Goal: Task Accomplishment & Management: Manage account settings

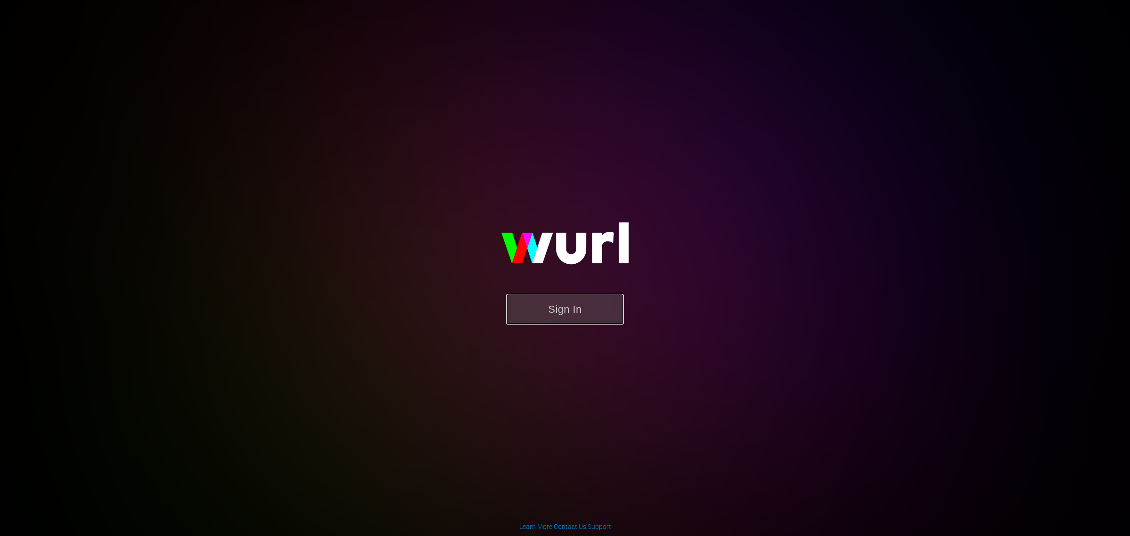
click at [566, 312] on button "Sign In" at bounding box center [565, 309] width 118 height 31
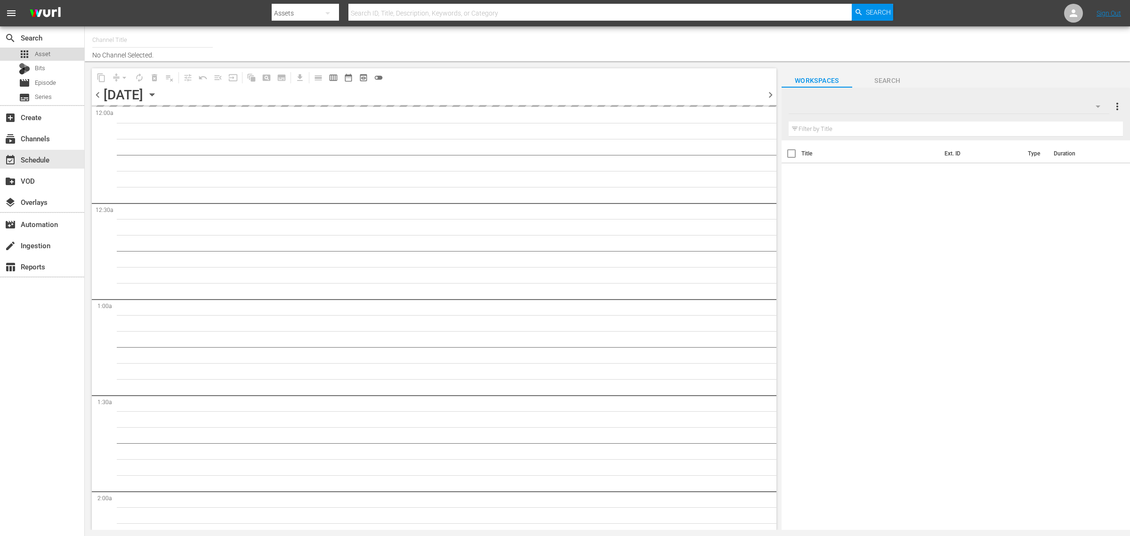
click at [48, 57] on span "Asset" at bounding box center [43, 53] width 16 height 9
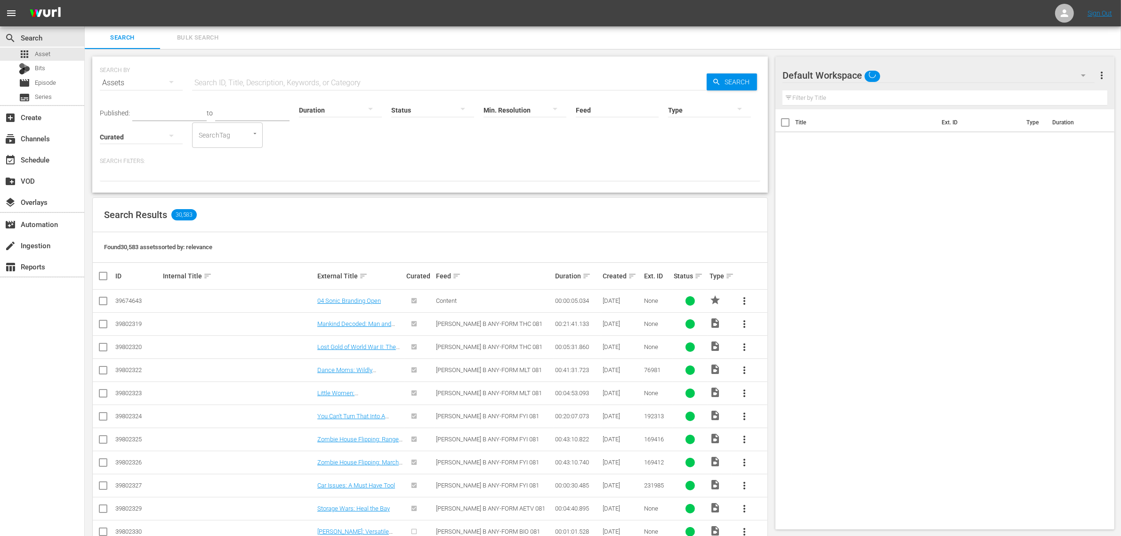
click at [257, 81] on input "text" at bounding box center [449, 83] width 514 height 23
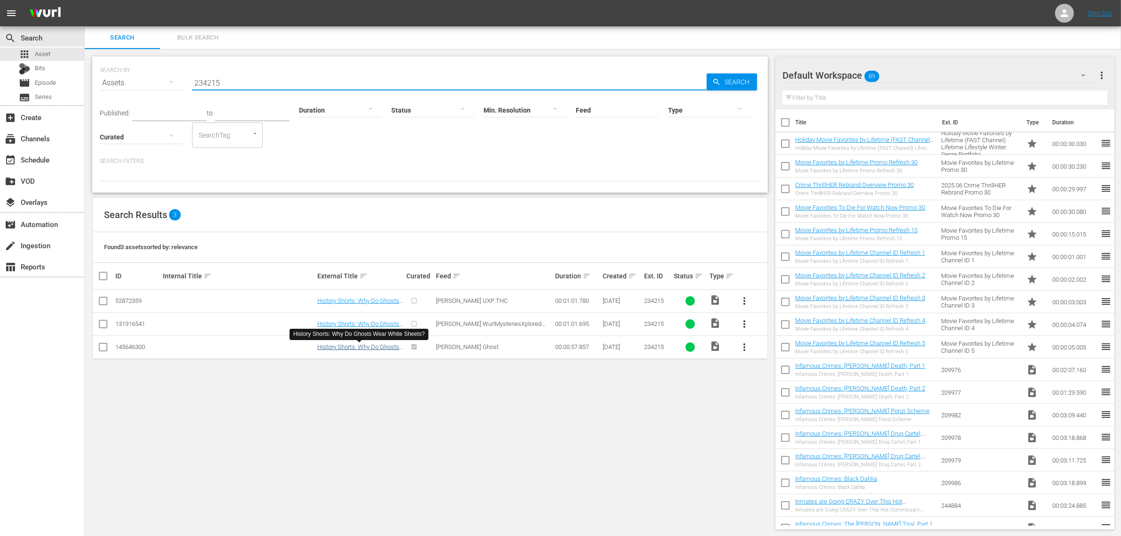
type input "234215"
click at [373, 346] on link "History Shorts: Why Do Ghosts Wear White Sheets?" at bounding box center [358, 350] width 82 height 14
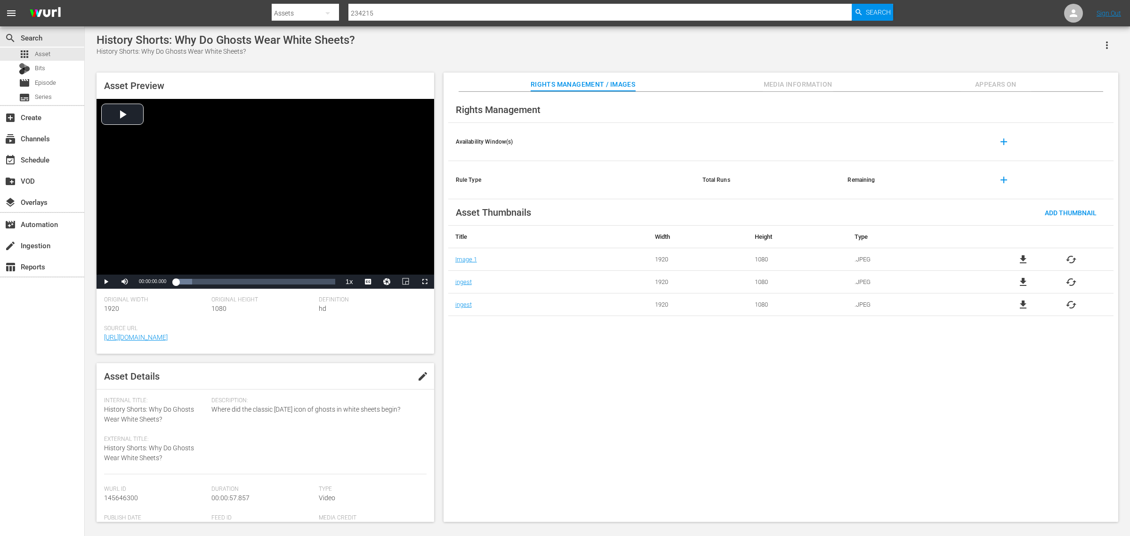
click at [1003, 78] on button "Appears On" at bounding box center [995, 81] width 71 height 19
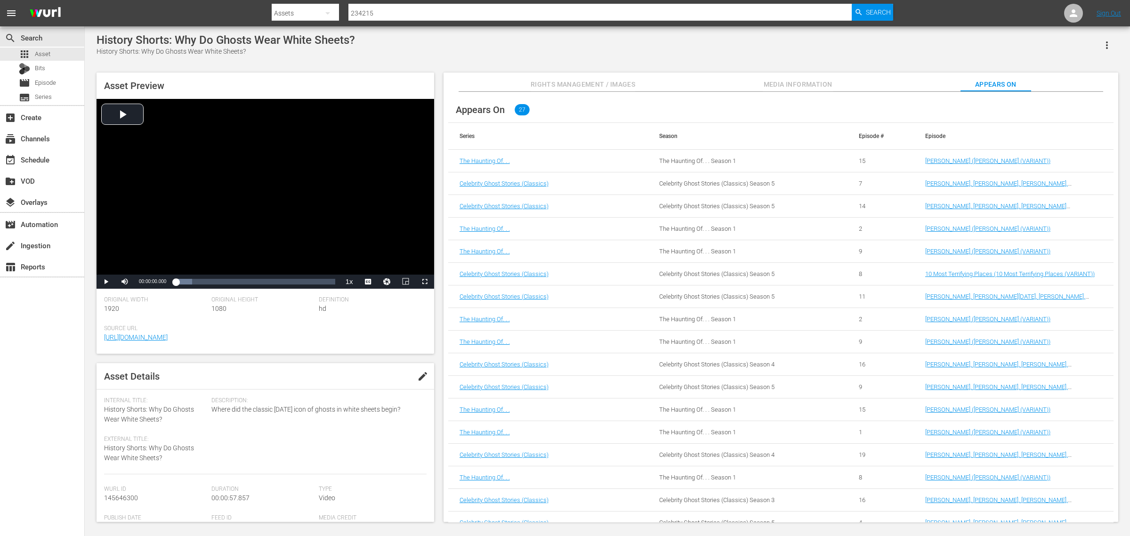
click at [410, 41] on div "History Shorts: Why Do Ghosts Wear White Sheets? History Shorts: Why Do Ghosts …" at bounding box center [606, 44] width 1021 height 23
click at [958, 164] on link "Jay Thomas (Jay Thomas (VARIANT))" at bounding box center [987, 160] width 125 height 7
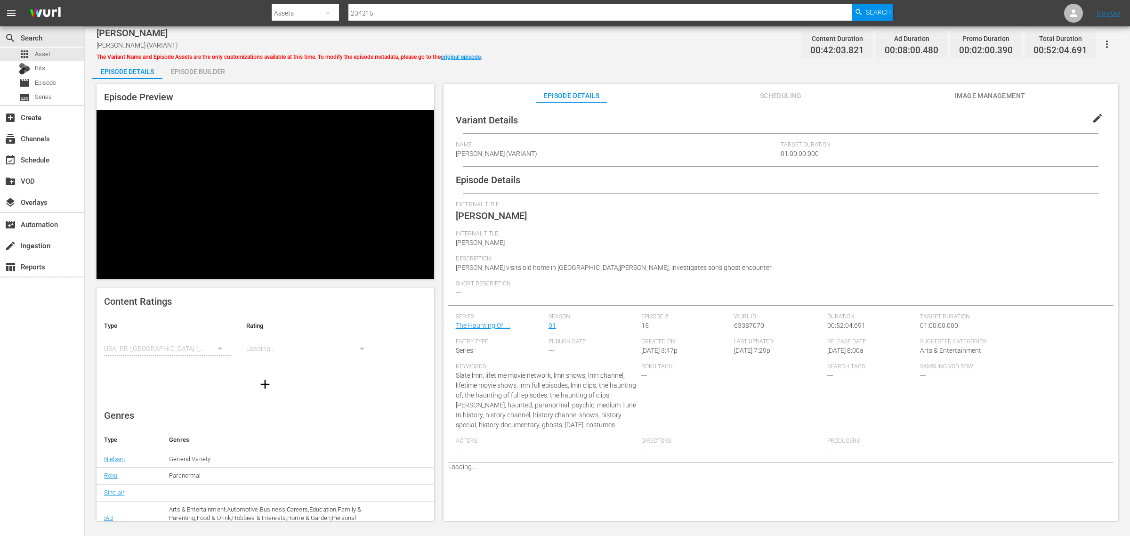
click at [784, 95] on span "Scheduling" at bounding box center [780, 96] width 71 height 12
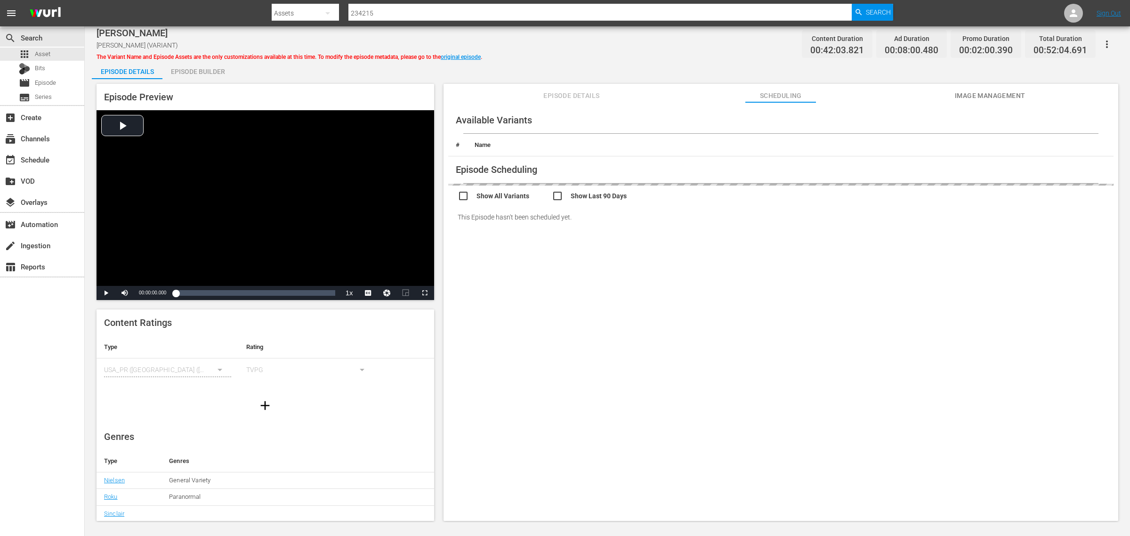
click at [460, 194] on input "checkbox" at bounding box center [505, 197] width 94 height 14
checkbox input "true"
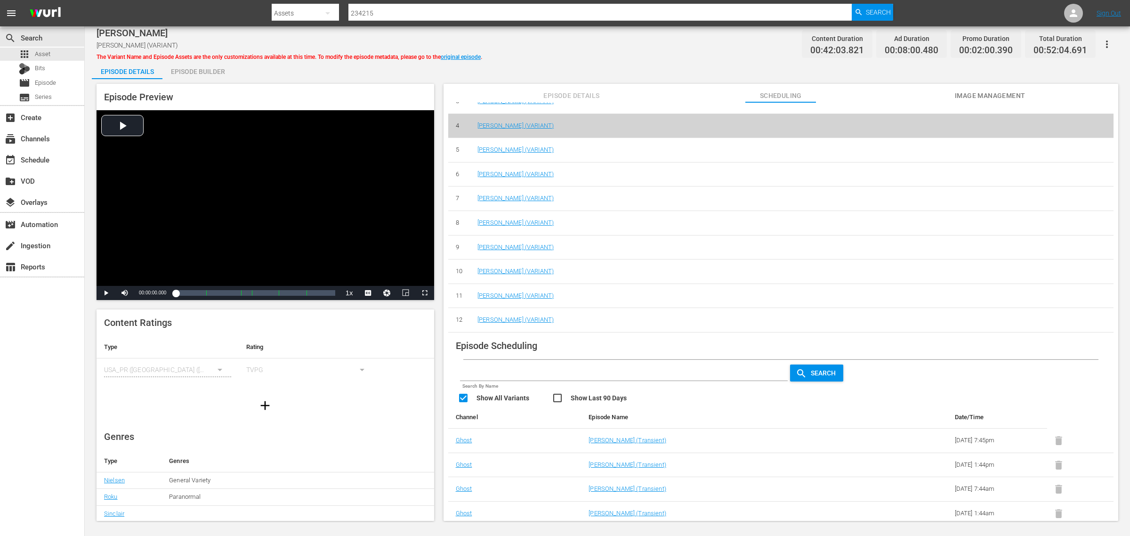
scroll to position [118, 0]
click at [598, 57] on div "Jay Thomas Jay Thomas (VARIANT) The Variant Name and Episode Assets are the onl…" at bounding box center [607, 274] width 1045 height 496
click at [41, 166] on div "event_available Schedule" at bounding box center [42, 159] width 84 height 19
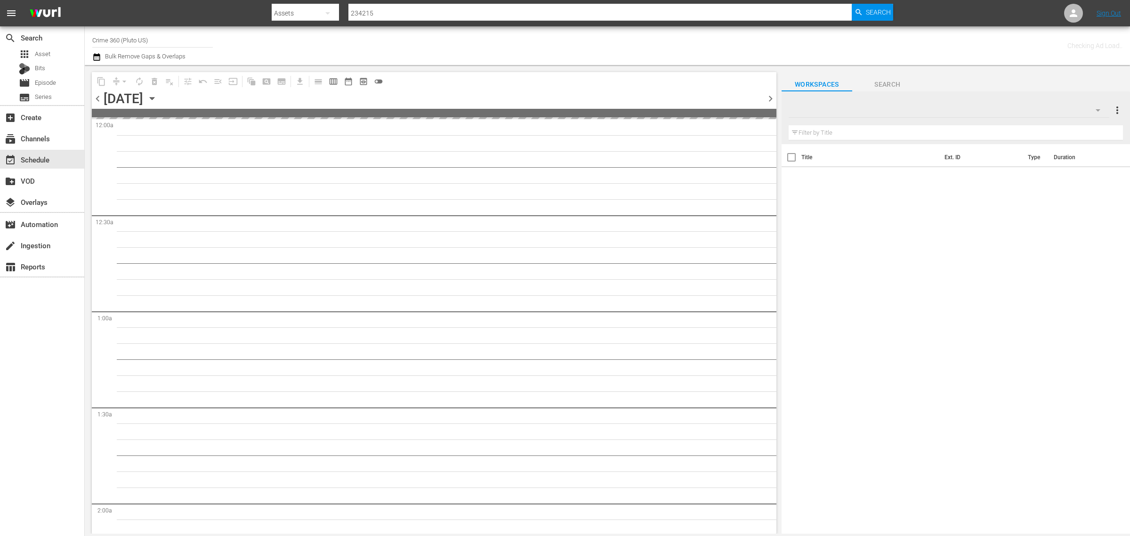
drag, startPoint x: 161, startPoint y: 42, endPoint x: -75, endPoint y: 17, distance: 237.7
click at [0, 17] on html "menu Search By Assets Search ID, Title, Description, Keywords, or Category 2342…" at bounding box center [565, 268] width 1130 height 536
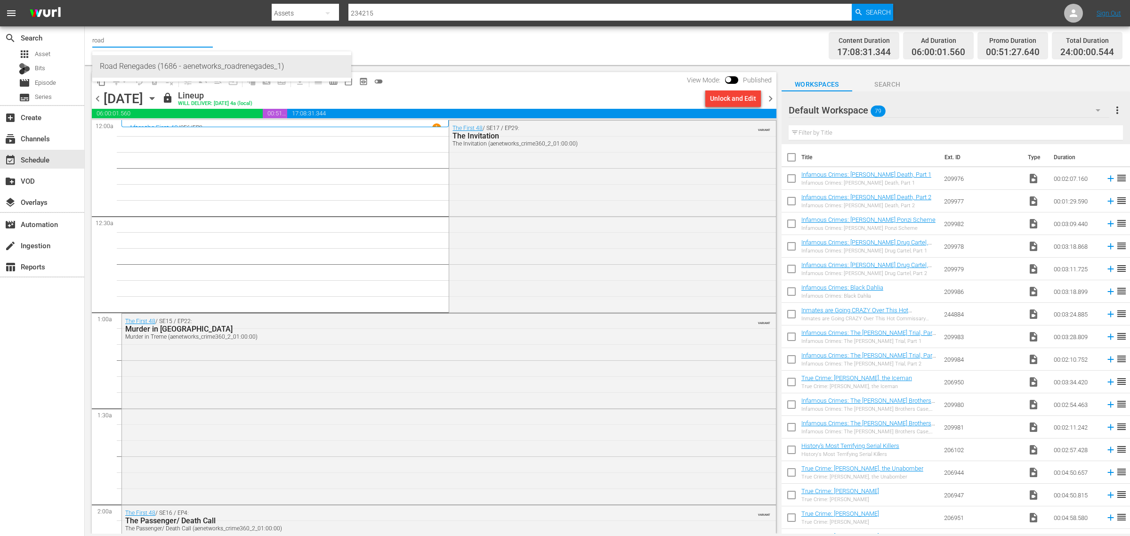
click at [181, 69] on div "Road Renegades (1686 - aenetworks_roadrenegades_1)" at bounding box center [222, 66] width 244 height 23
type input "Road Renegades (1686 - aenetworks_roadrenegades_1)"
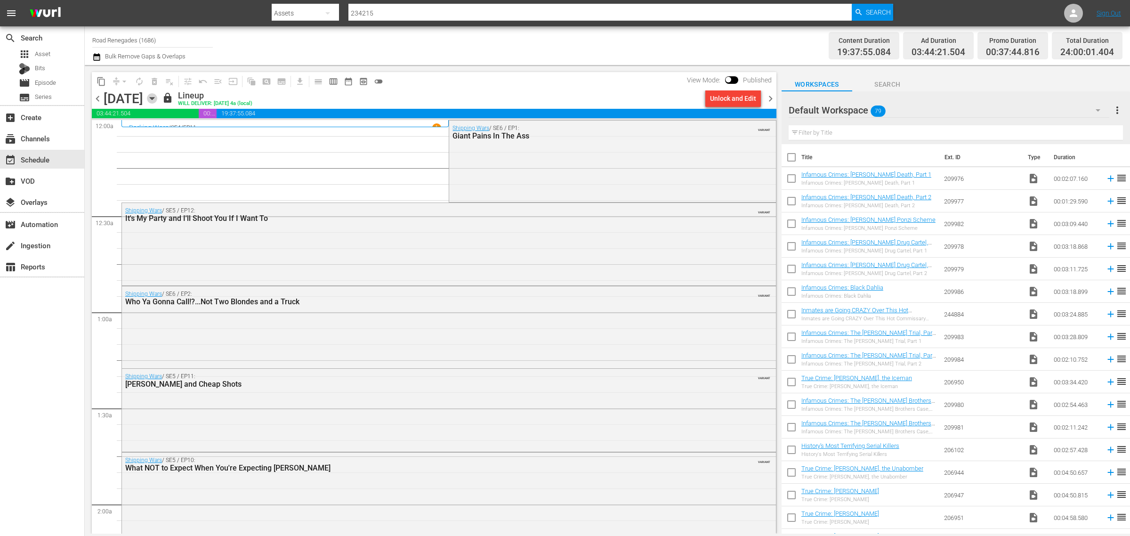
click at [157, 97] on icon "button" at bounding box center [152, 98] width 10 height 10
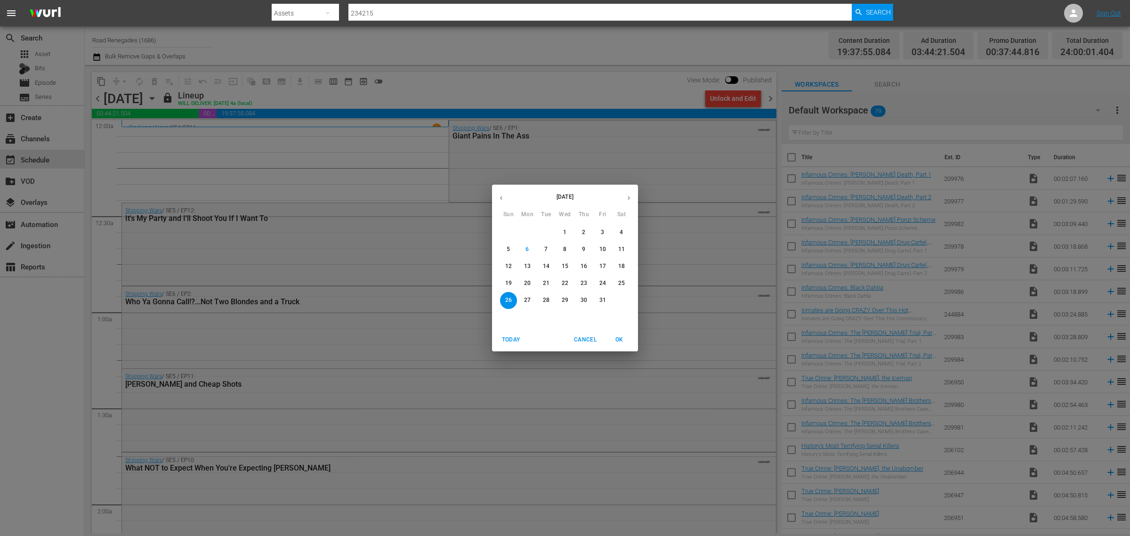
click at [542, 248] on span "7" at bounding box center [546, 249] width 17 height 8
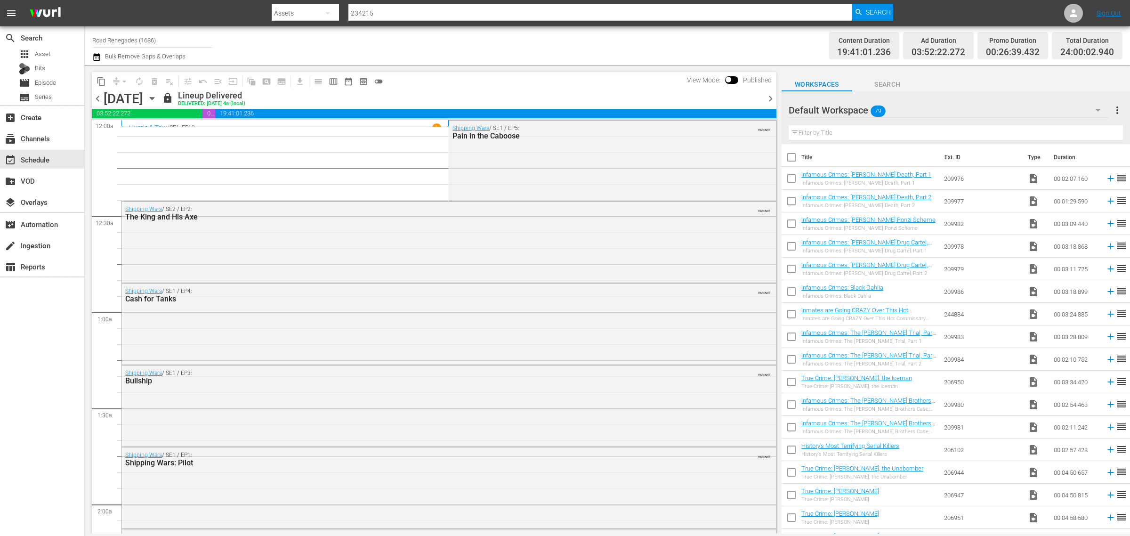
click at [96, 96] on span "chevron_left" at bounding box center [98, 99] width 12 height 12
click at [772, 98] on span "chevron_right" at bounding box center [770, 99] width 12 height 12
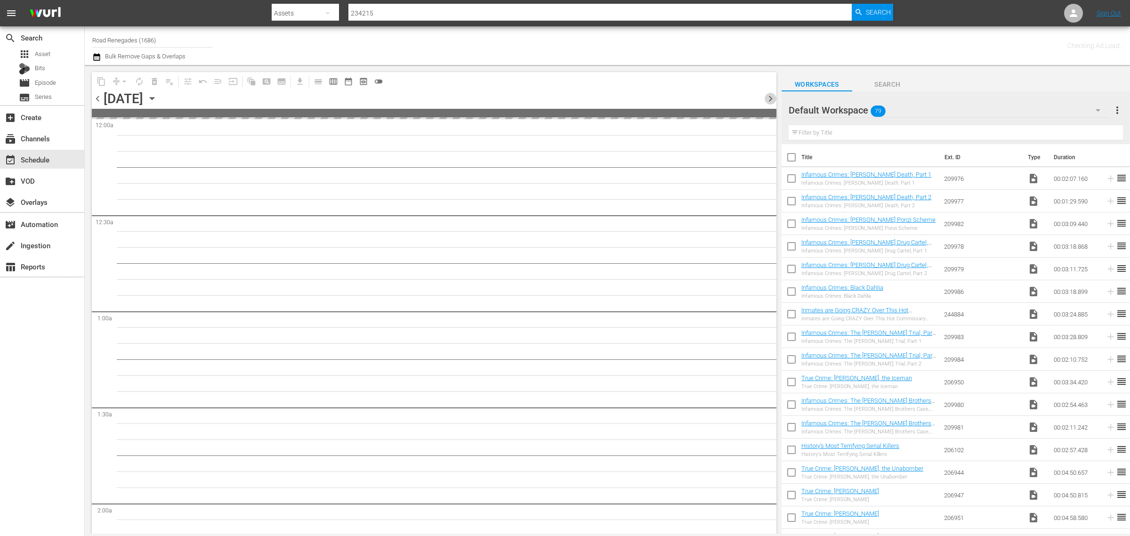
click at [772, 98] on span "chevron_right" at bounding box center [770, 99] width 12 height 12
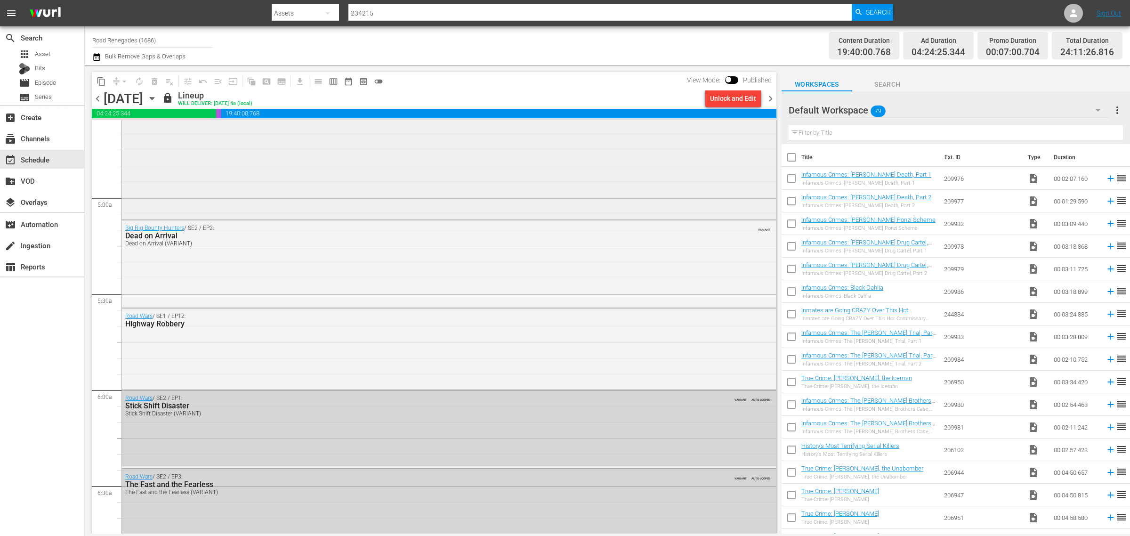
scroll to position [941, 0]
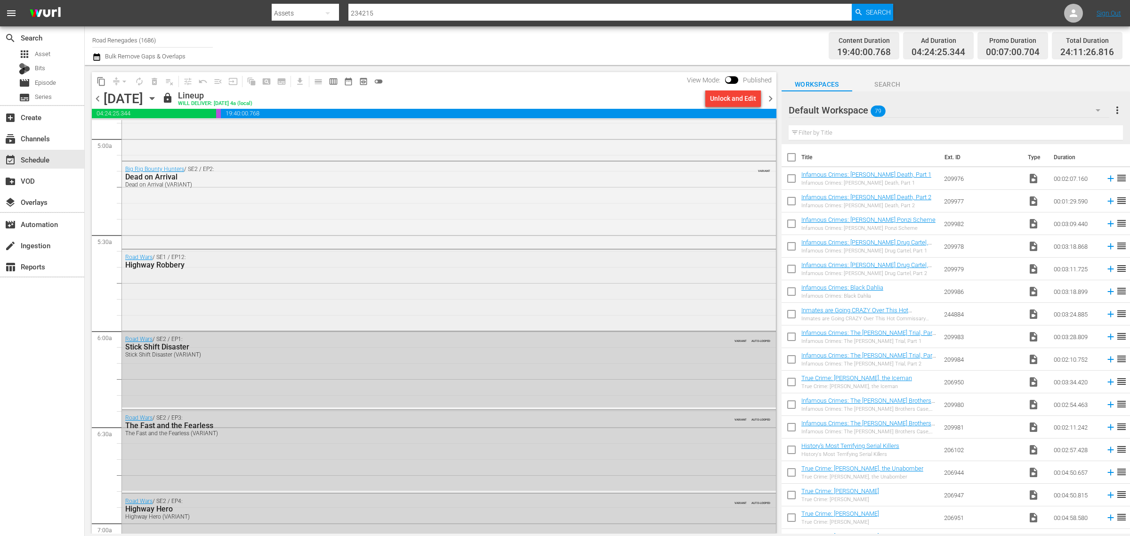
click at [397, 282] on div "Road Wars / SE1 / EP12: Highway Robbery" at bounding box center [449, 288] width 654 height 79
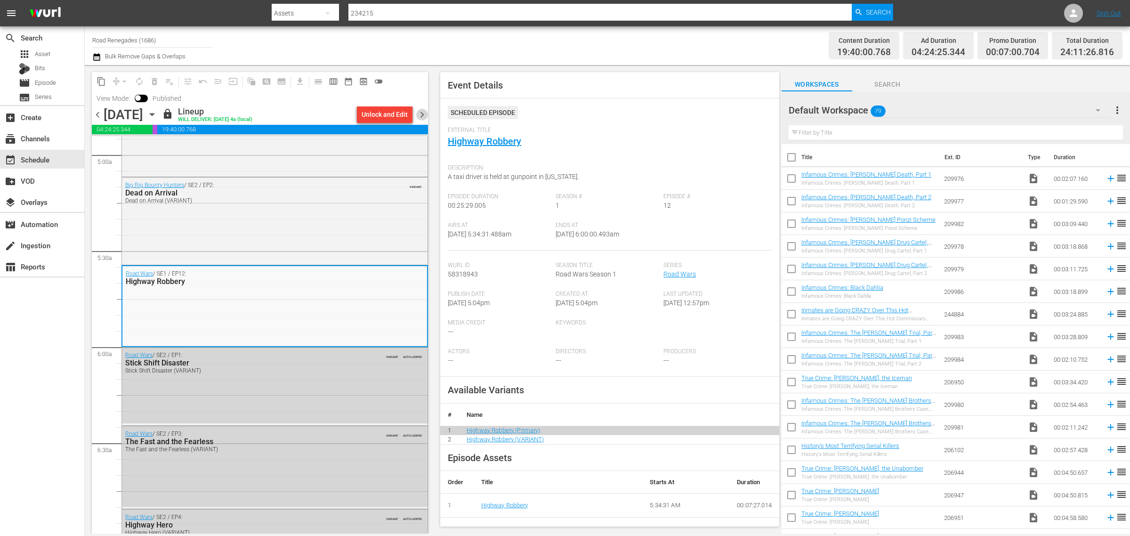
click at [422, 113] on span "chevron_right" at bounding box center [422, 115] width 12 height 12
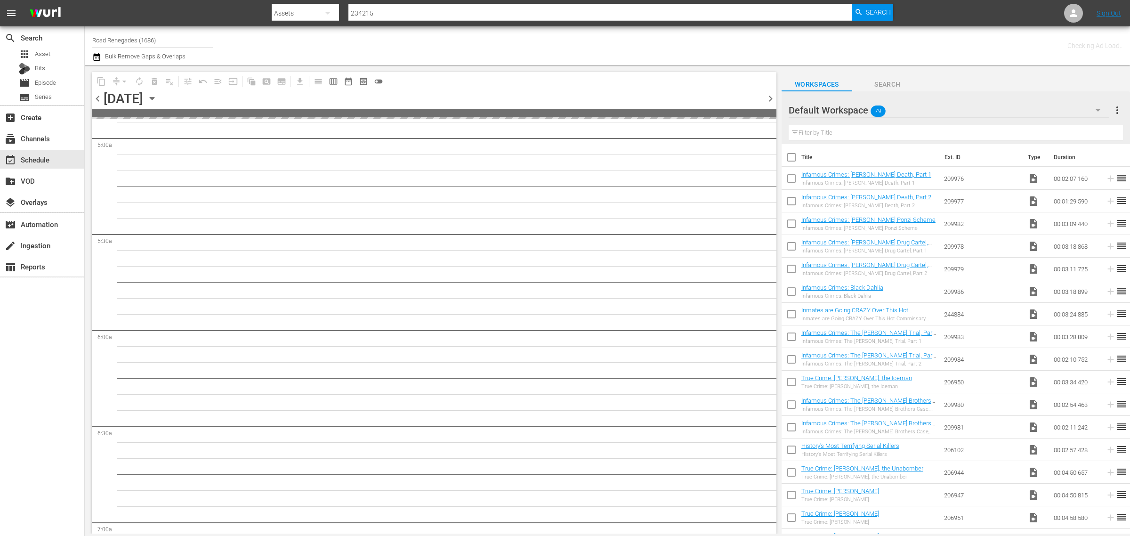
scroll to position [1037, 0]
click at [590, 39] on div "Channel Title Road Renegades (1686) Bulk Remove Gaps & Overlaps" at bounding box center [373, 46] width 562 height 34
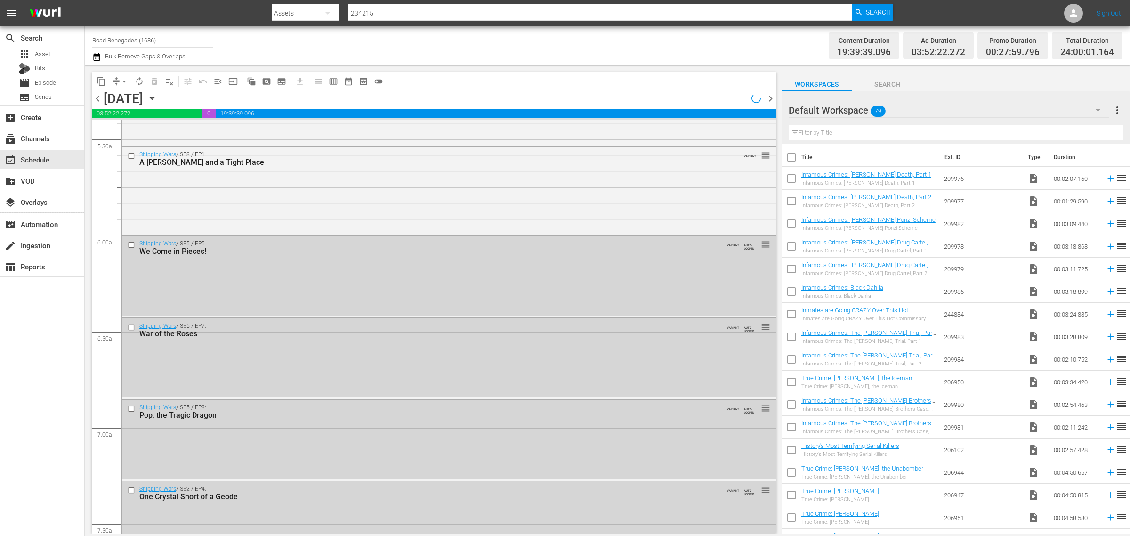
scroll to position [925, 0]
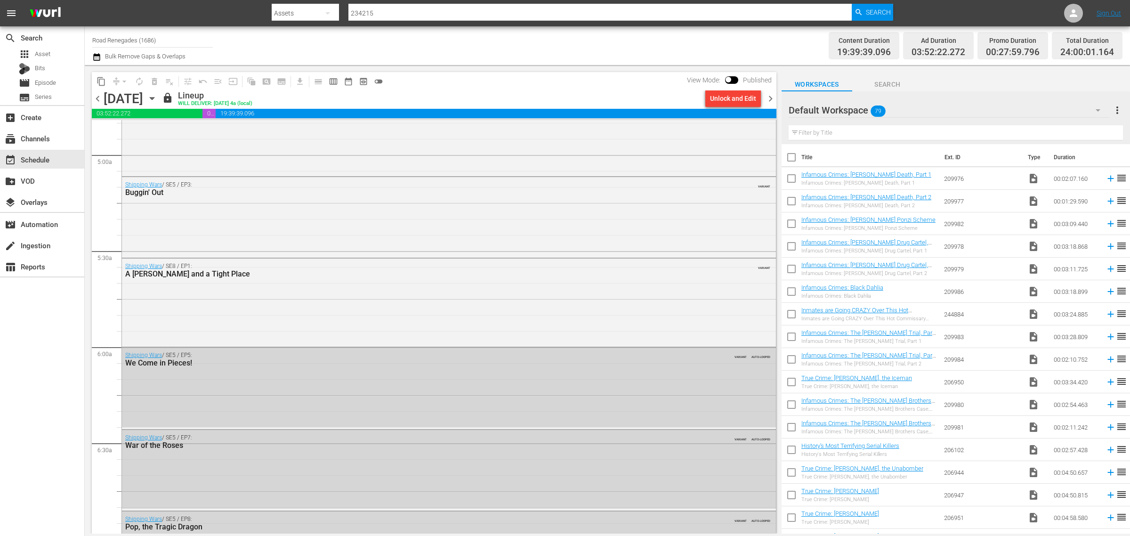
click at [157, 95] on icon "button" at bounding box center [152, 98] width 10 height 10
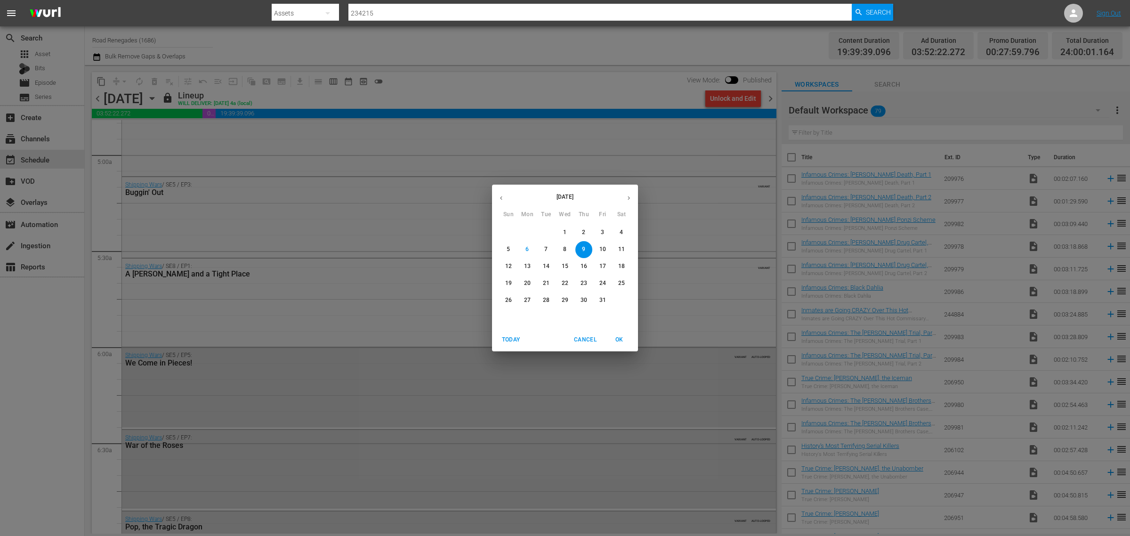
click at [527, 268] on p "13" at bounding box center [527, 266] width 7 height 8
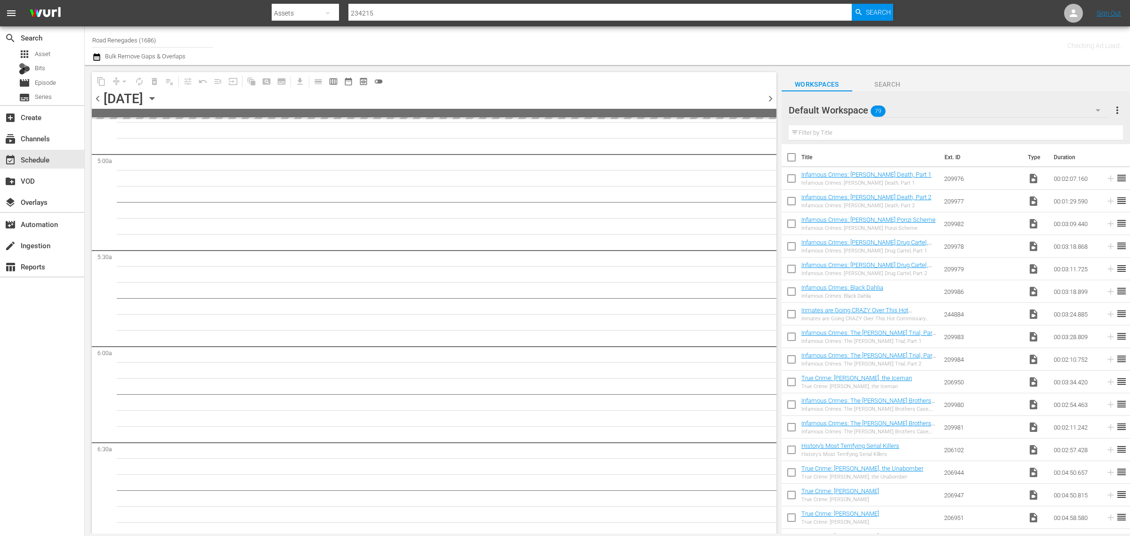
scroll to position [1037, 0]
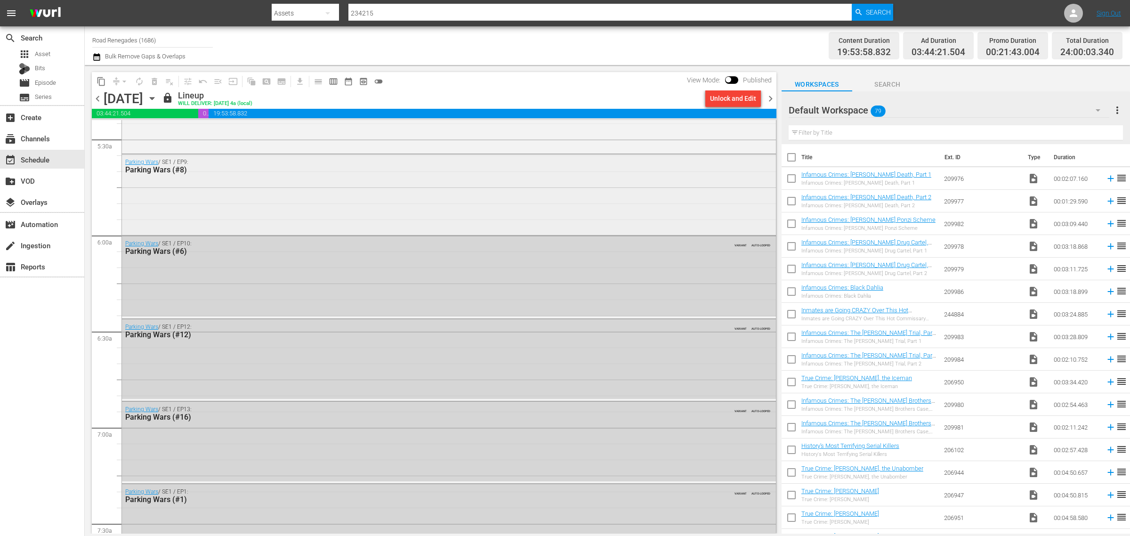
click at [296, 212] on div "Parking Wars / SE1 / EP9: Parking Wars (#8)" at bounding box center [449, 193] width 654 height 79
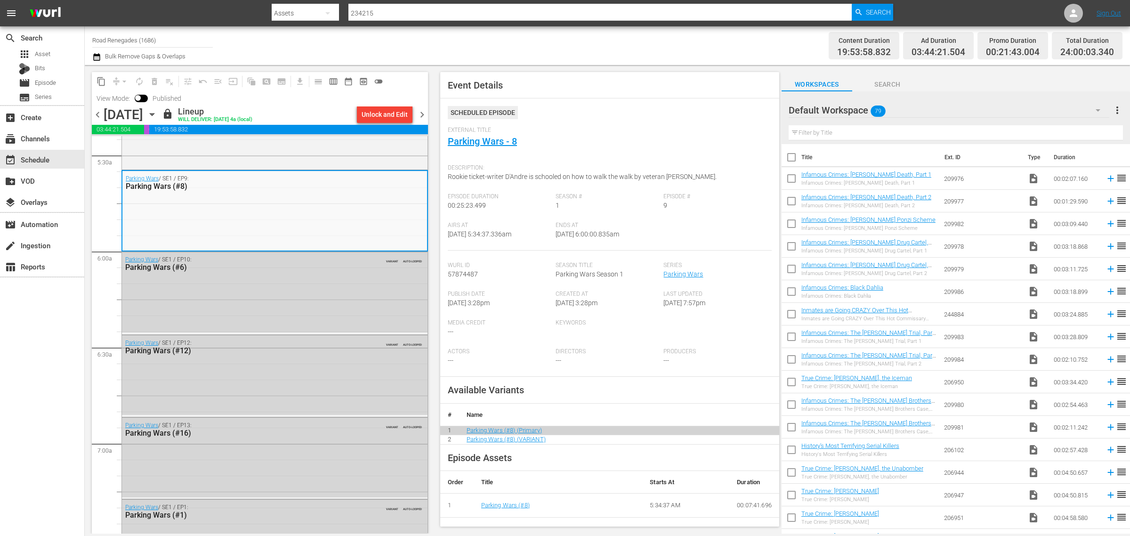
click at [424, 113] on span "chevron_right" at bounding box center [422, 115] width 12 height 12
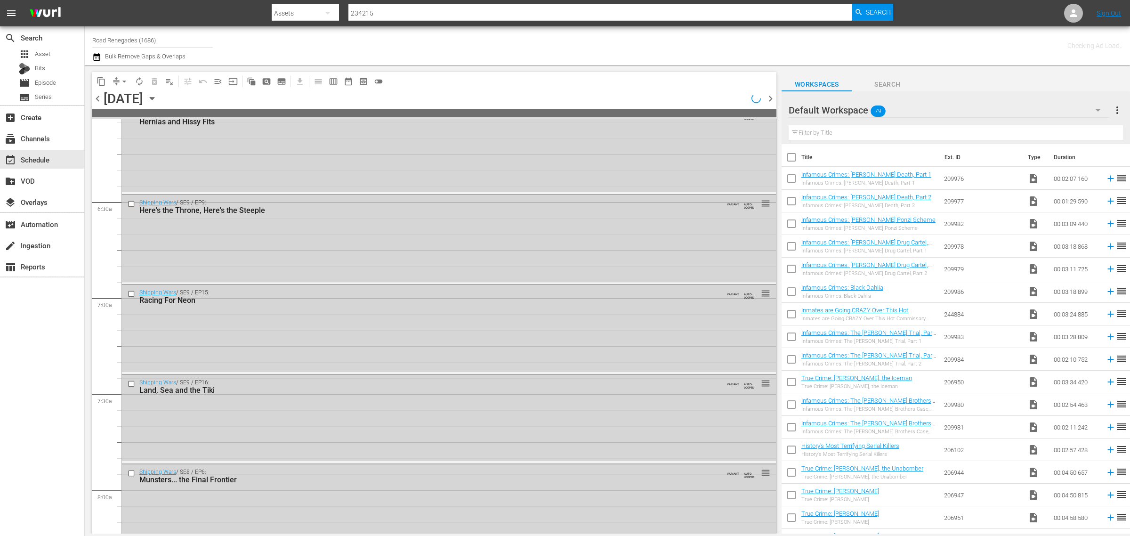
scroll to position [1053, 0]
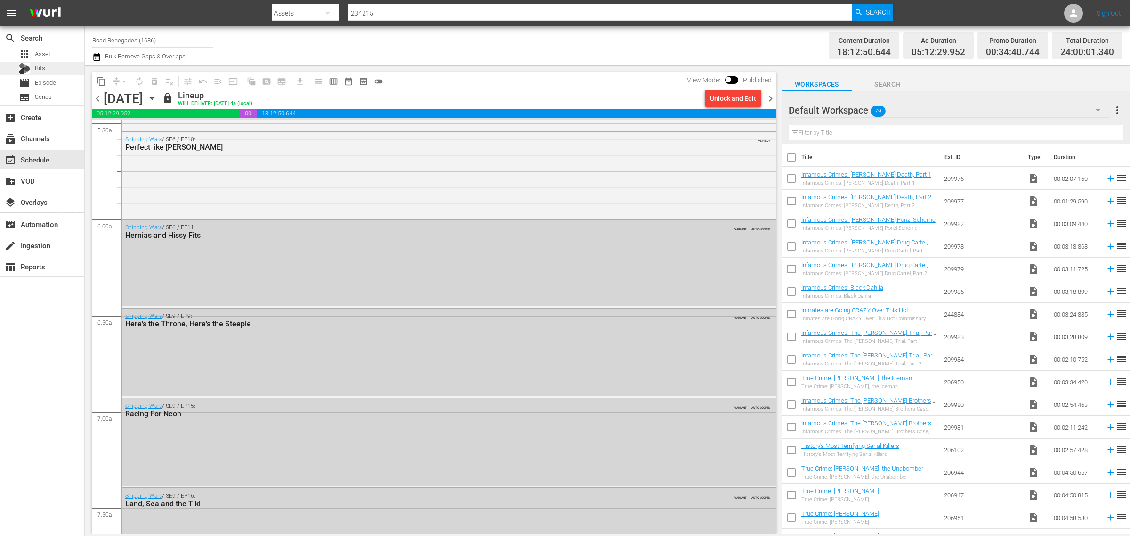
click at [48, 62] on div "Bits" at bounding box center [42, 68] width 84 height 13
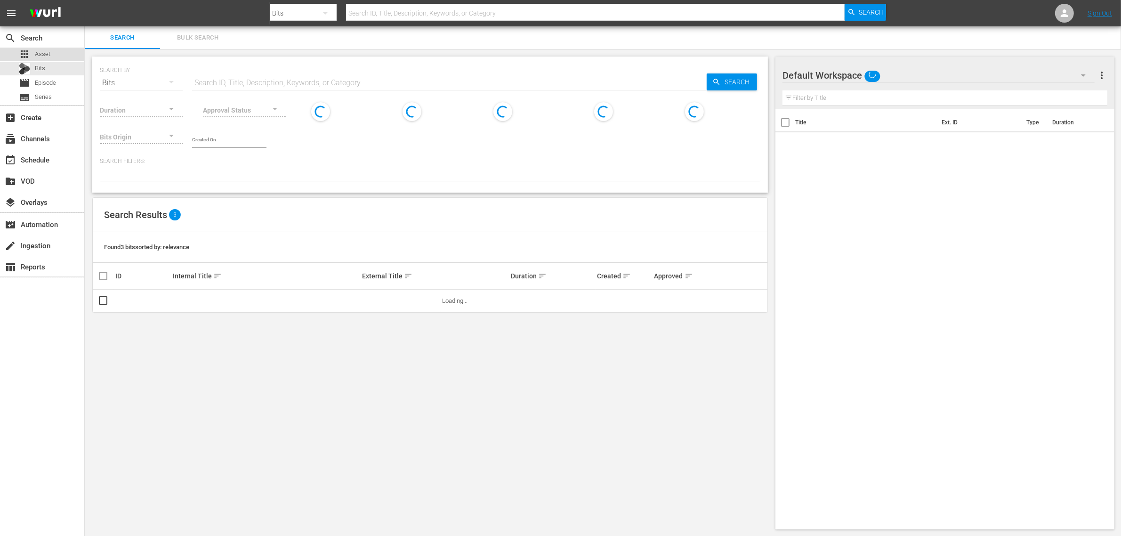
click at [52, 49] on div "apps Asset" at bounding box center [42, 54] width 84 height 13
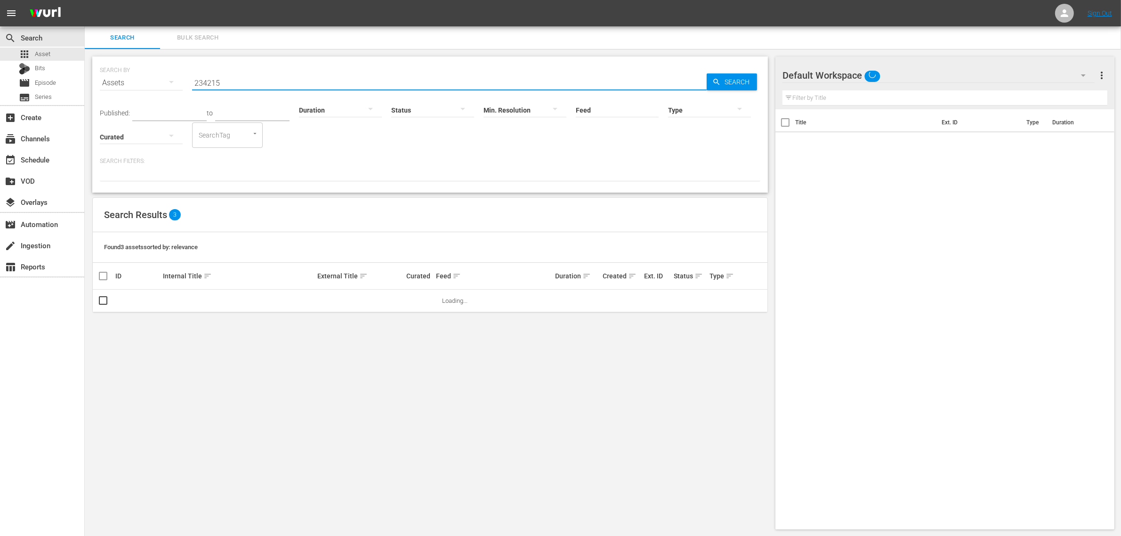
drag, startPoint x: 189, startPoint y: 82, endPoint x: 139, endPoint y: 80, distance: 50.4
click at [140, 81] on div "SEARCH BY Search By Assets Search ID, Title, Description, Keywords, or Category…" at bounding box center [430, 77] width 660 height 34
paste input "6893"
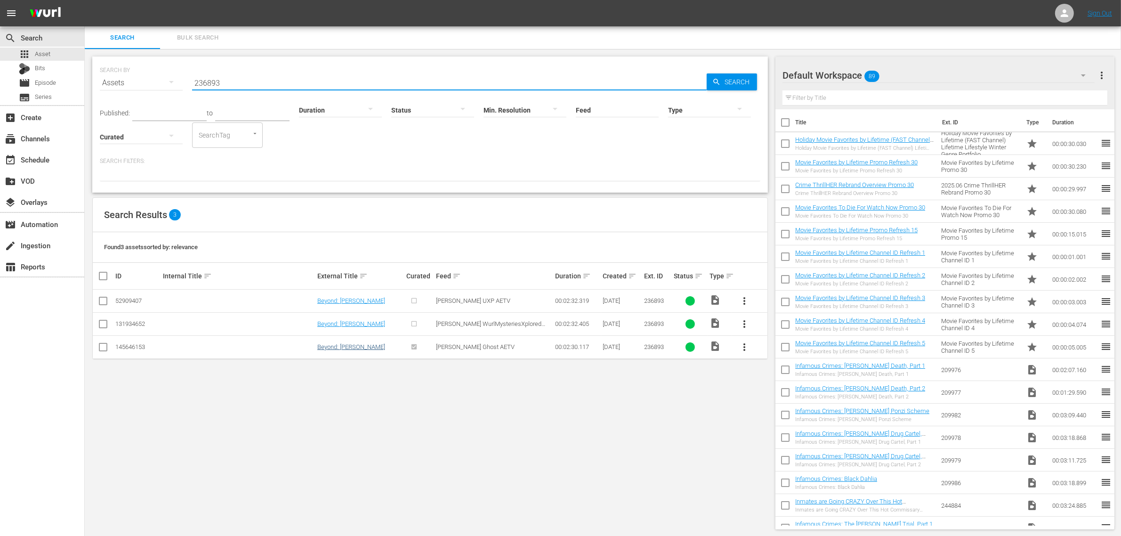
type input "236893"
click at [350, 346] on link "Beyond: Morris-Jumel Mansion" at bounding box center [351, 346] width 68 height 7
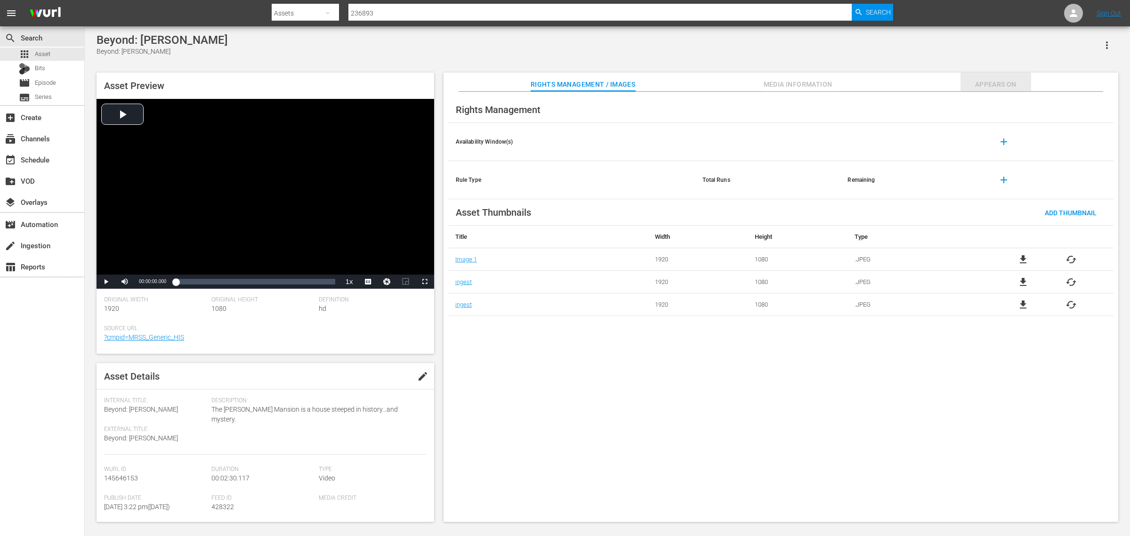
click at [982, 84] on span "Appears On" at bounding box center [995, 85] width 71 height 12
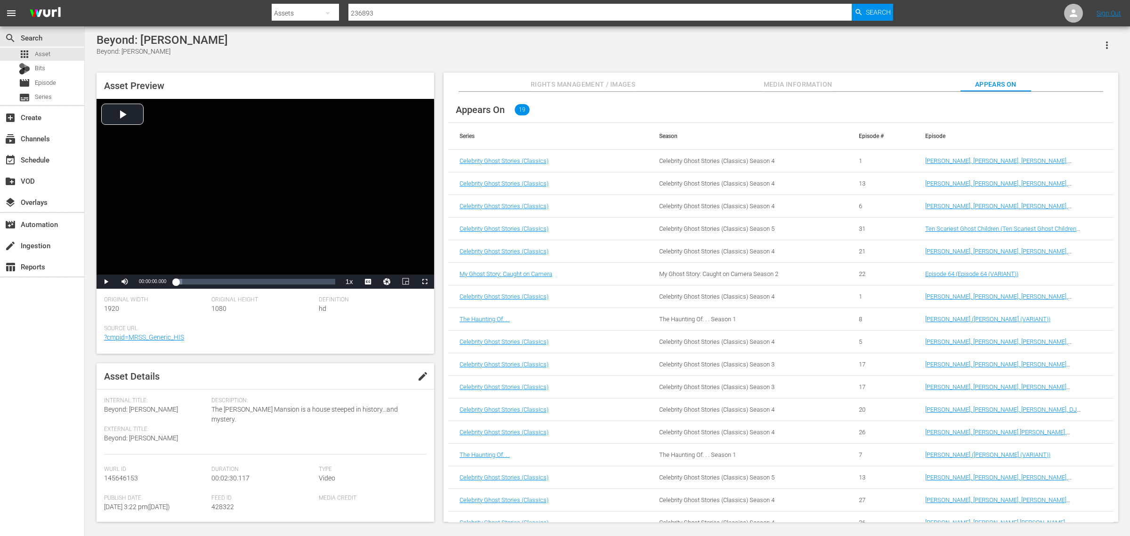
click at [813, 48] on div "Beyond: Morris-Jumel Mansion Beyond: Morris-Jumel Mansion" at bounding box center [606, 44] width 1021 height 23
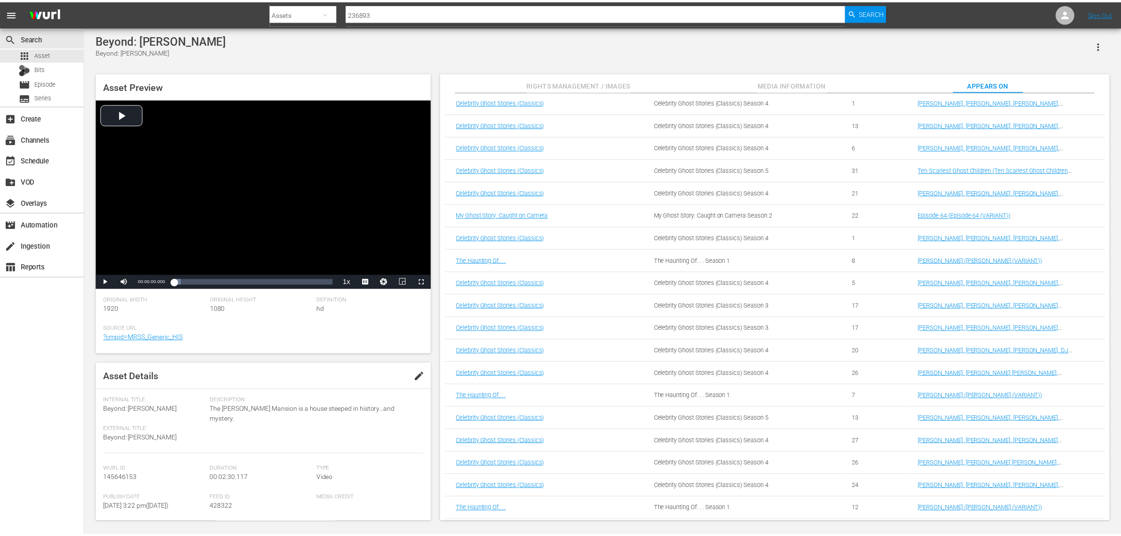
scroll to position [61, 0]
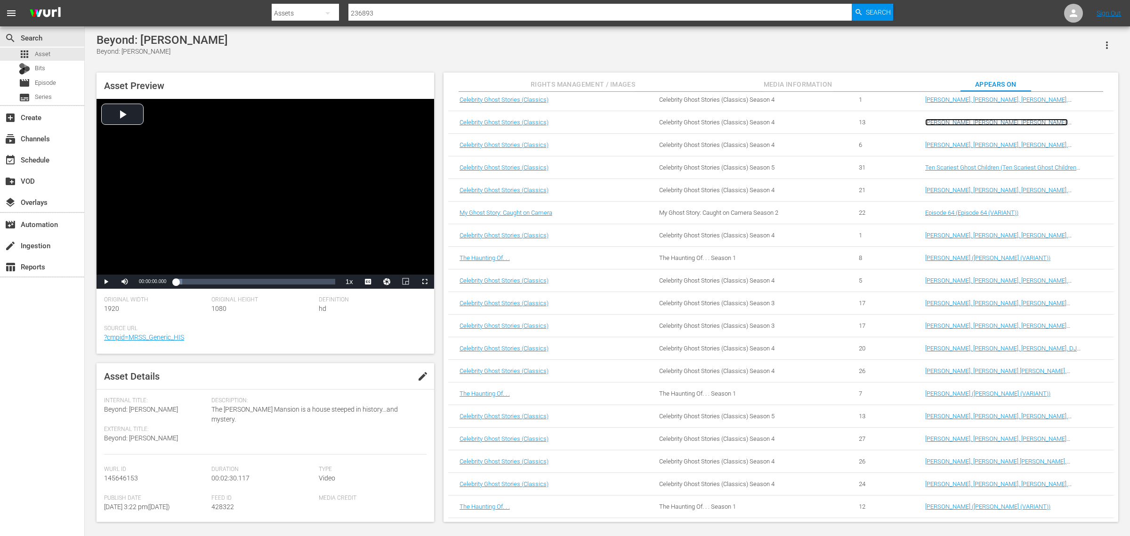
click at [980, 121] on link "Diane Neal, Debbie Allen, Kevin Sorbo, Debbie Matenopoulos" at bounding box center [996, 126] width 143 height 14
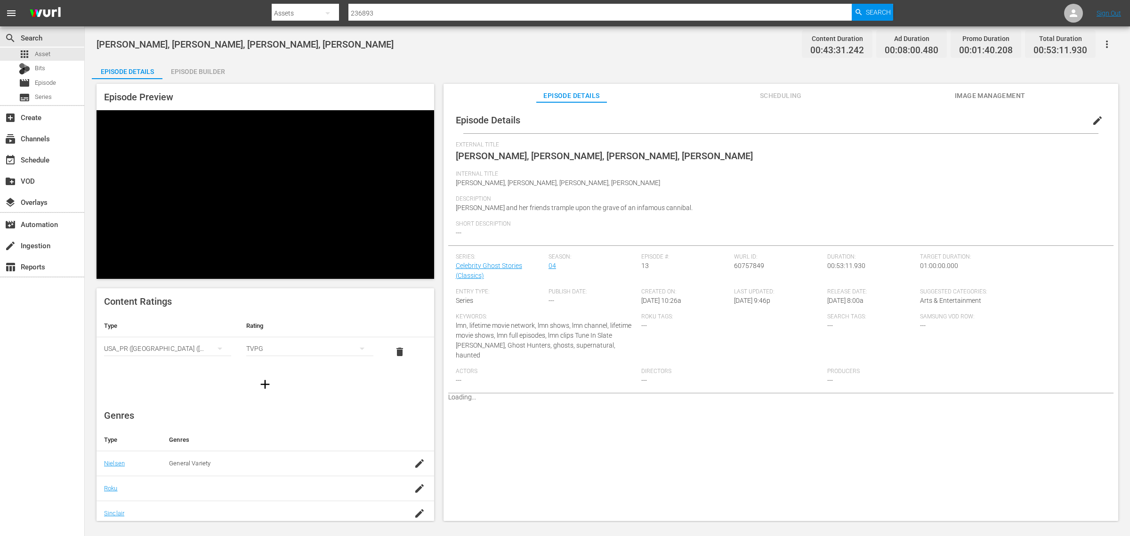
click at [780, 96] on span "Scheduling" at bounding box center [780, 96] width 71 height 12
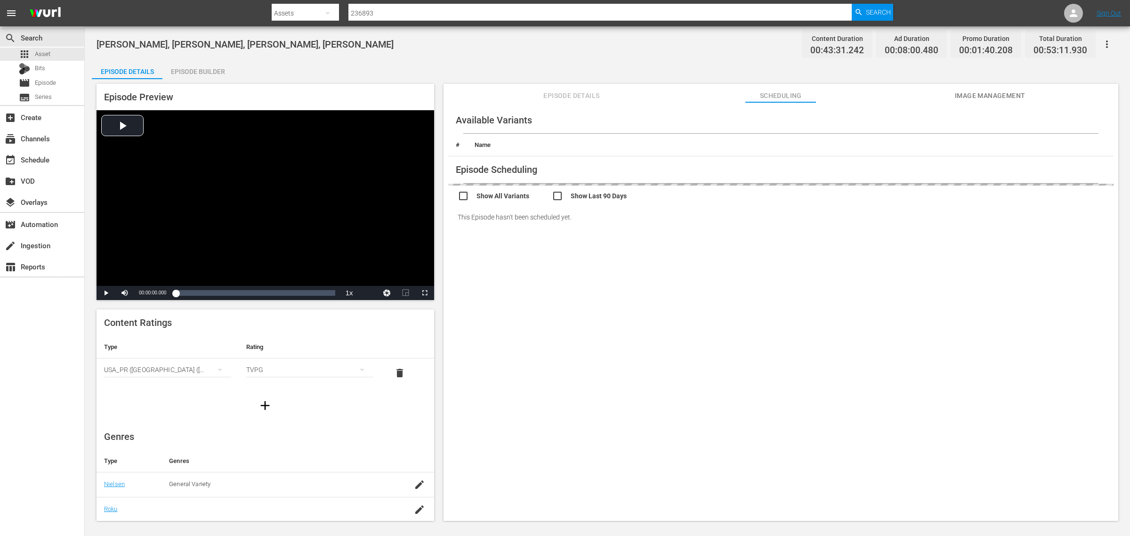
click at [471, 196] on input "checkbox" at bounding box center [505, 197] width 94 height 14
checkbox input "true"
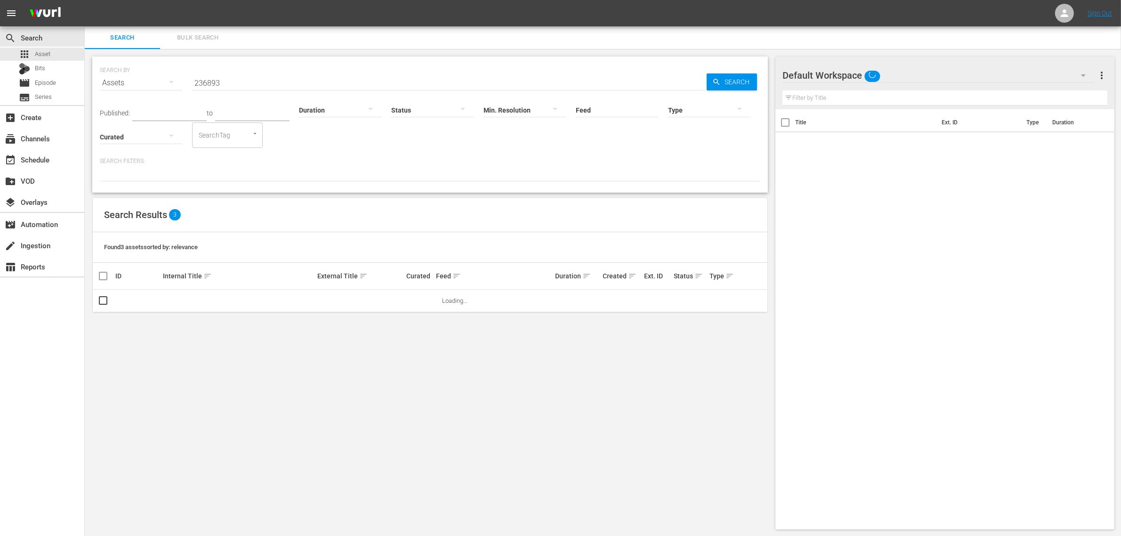
click at [47, 380] on div "search Search apps Asset Bits movie Episode subtitles Series add_box Create sub…" at bounding box center [42, 294] width 85 height 536
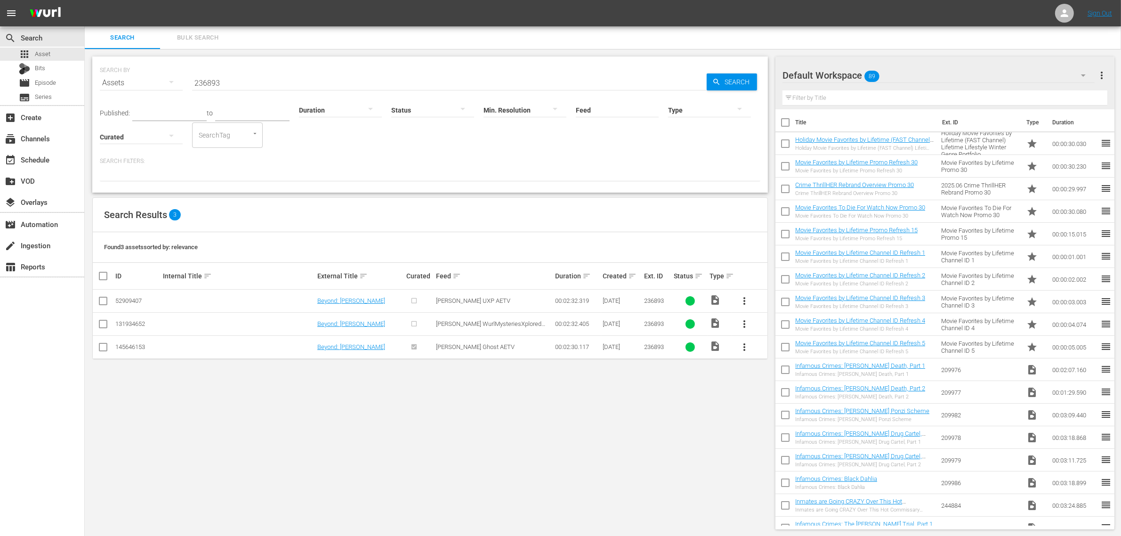
click at [55, 445] on div "search Search apps Asset Bits movie Episode subtitles Series add_box Create sub…" at bounding box center [42, 294] width 85 height 536
drag, startPoint x: 245, startPoint y: 81, endPoint x: 3, endPoint y: 72, distance: 241.7
click at [85, 0] on div "search Search apps Asset Bits movie Episode subtitles Series add_box Create sub…" at bounding box center [603, 0] width 1036 height 0
paste input "2"
type input "236892"
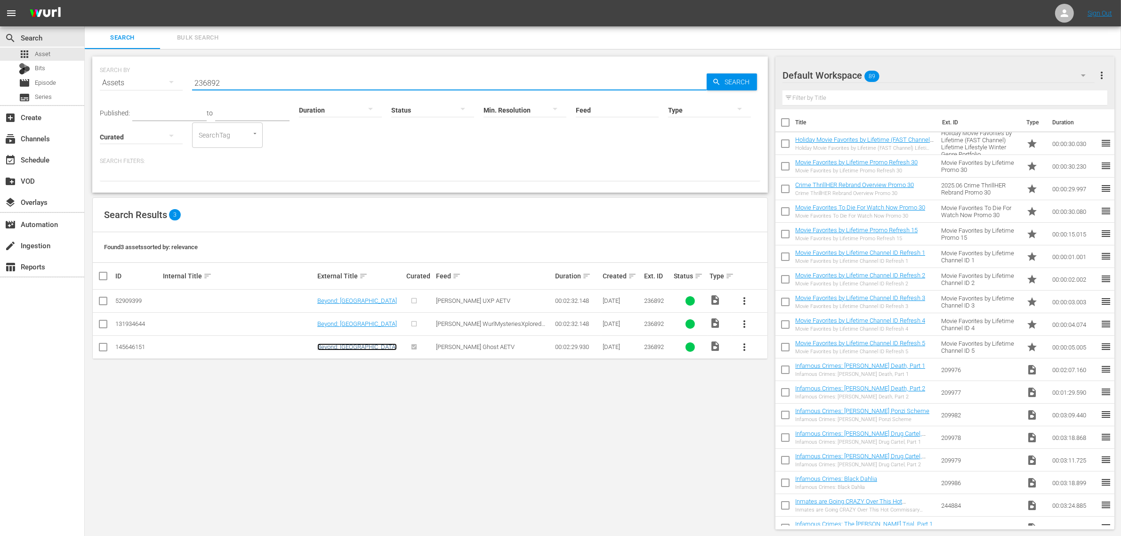
click at [359, 349] on link "Beyond: Merchant's House Museum" at bounding box center [357, 346] width 80 height 7
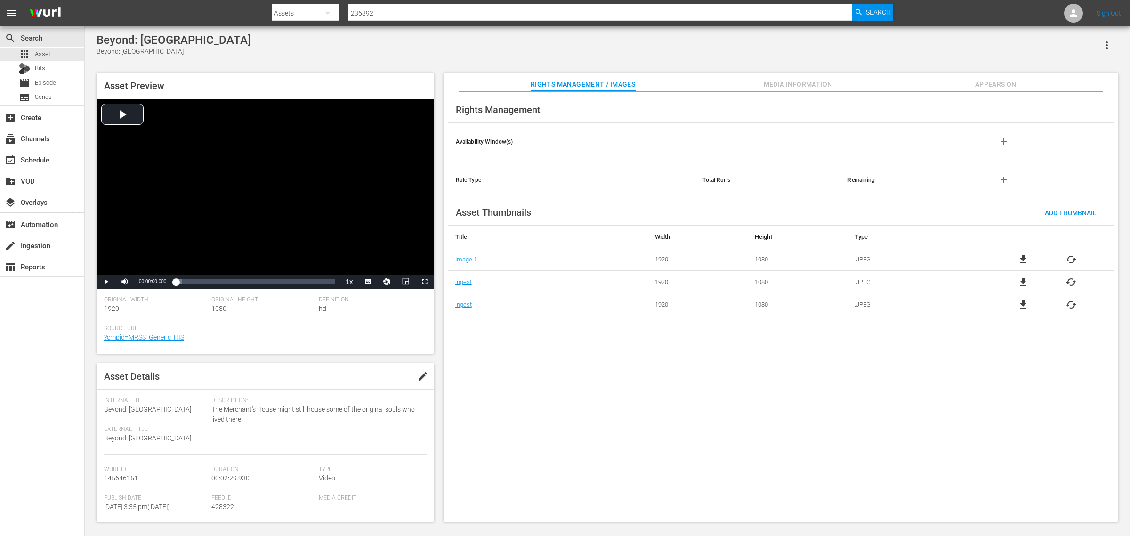
click at [981, 83] on span "Appears On" at bounding box center [995, 85] width 71 height 12
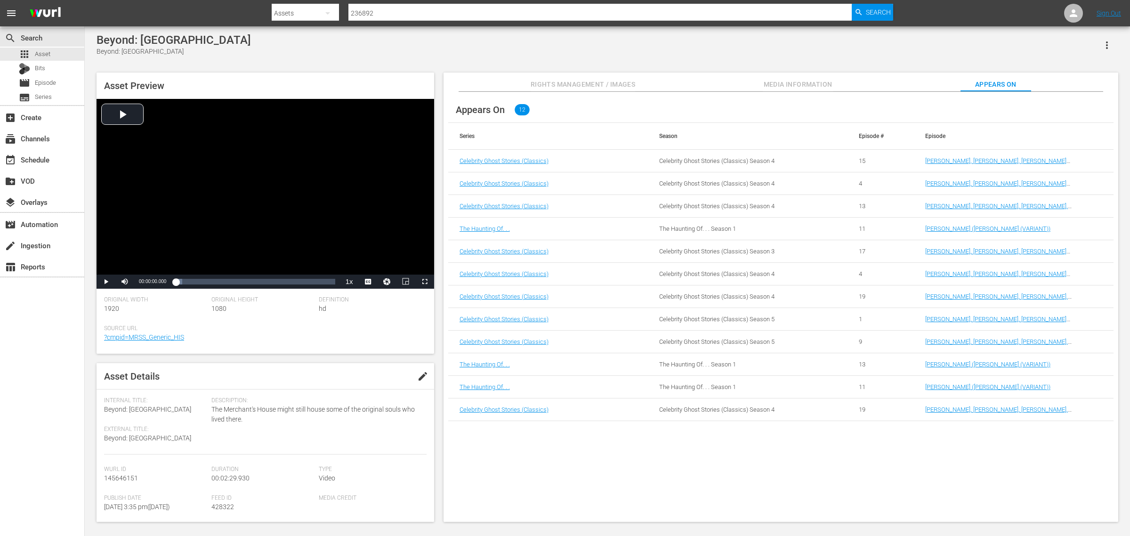
click at [605, 48] on div "Beyond: Merchant's House Museum Beyond: Merchant's House Museum" at bounding box center [606, 44] width 1021 height 23
click at [1001, 161] on link "Biz Markie, Erik Palladino, Rita Rudner (Biz Markie, Erik Palladino, Rita Rudne…" at bounding box center [1012, 164] width 175 height 14
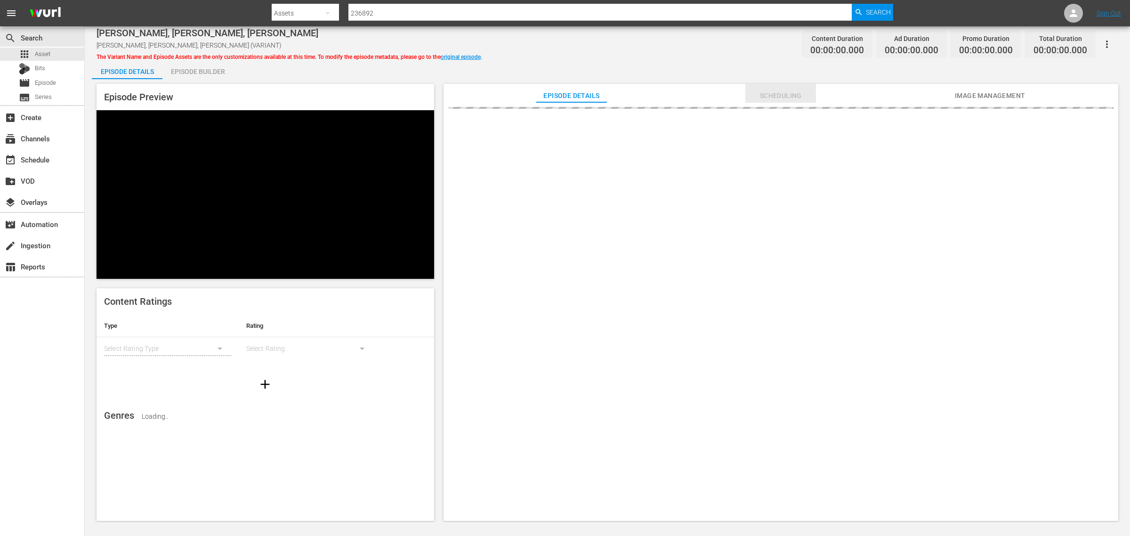
click at [784, 96] on span "Scheduling" at bounding box center [780, 96] width 71 height 12
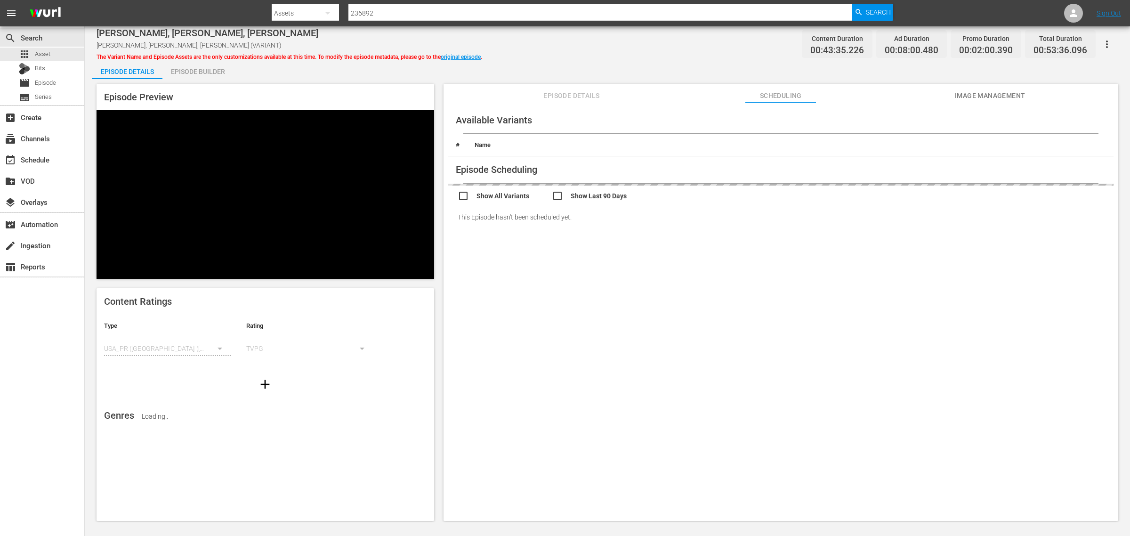
click at [460, 194] on input "checkbox" at bounding box center [505, 197] width 94 height 14
checkbox input "true"
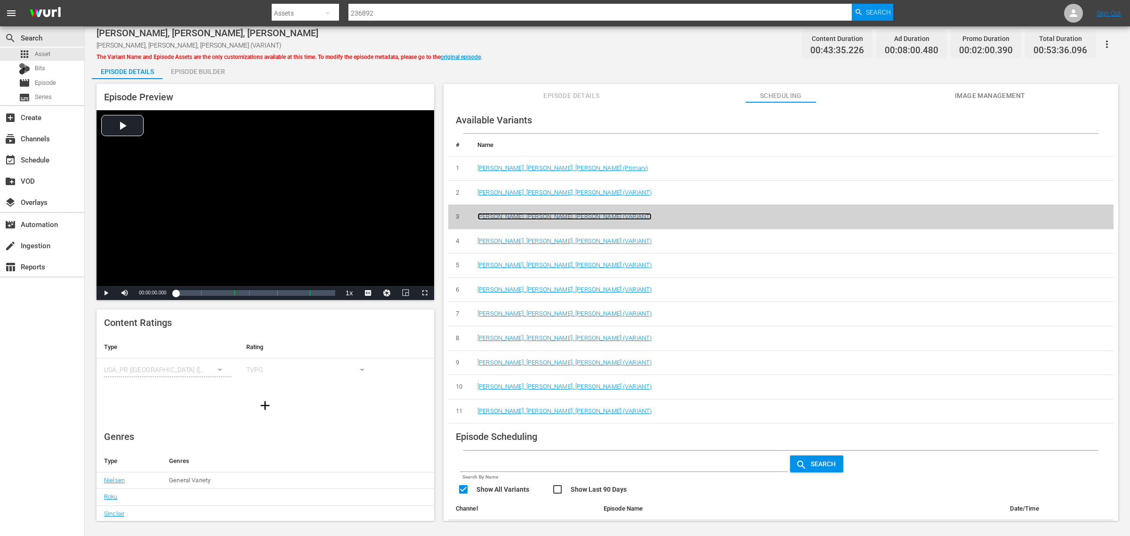
click at [570, 217] on link "Biz Markie, Erik Palladino, Rita Rudner (VARIANT)" at bounding box center [564, 216] width 174 height 7
click at [575, 240] on link "Biz Markie, Erik Palladino, Rita Rudner (VARIANT)" at bounding box center [564, 240] width 174 height 7
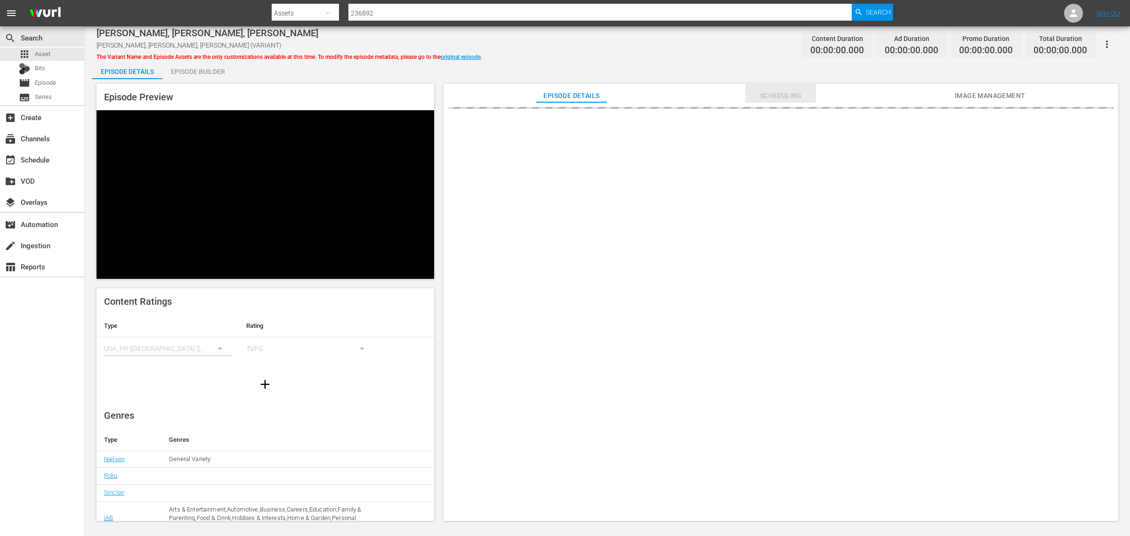
click at [786, 99] on span "Scheduling" at bounding box center [780, 96] width 71 height 12
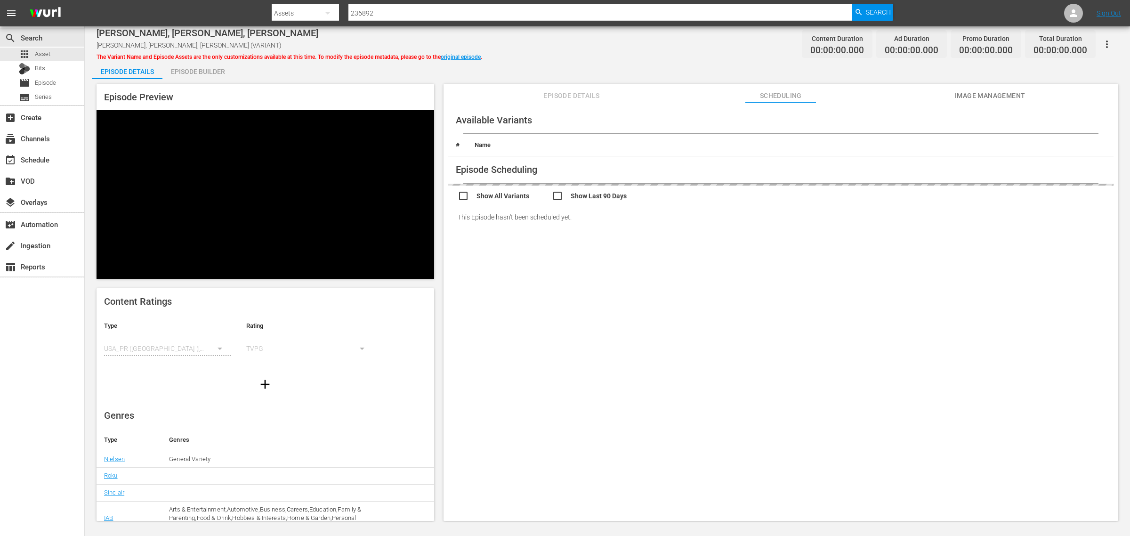
click at [678, 47] on div "Biz Markie, Erik Palladino, Rita Rudner Biz Markie, Erik Palladino, Rita Rudner…" at bounding box center [606, 43] width 1021 height 21
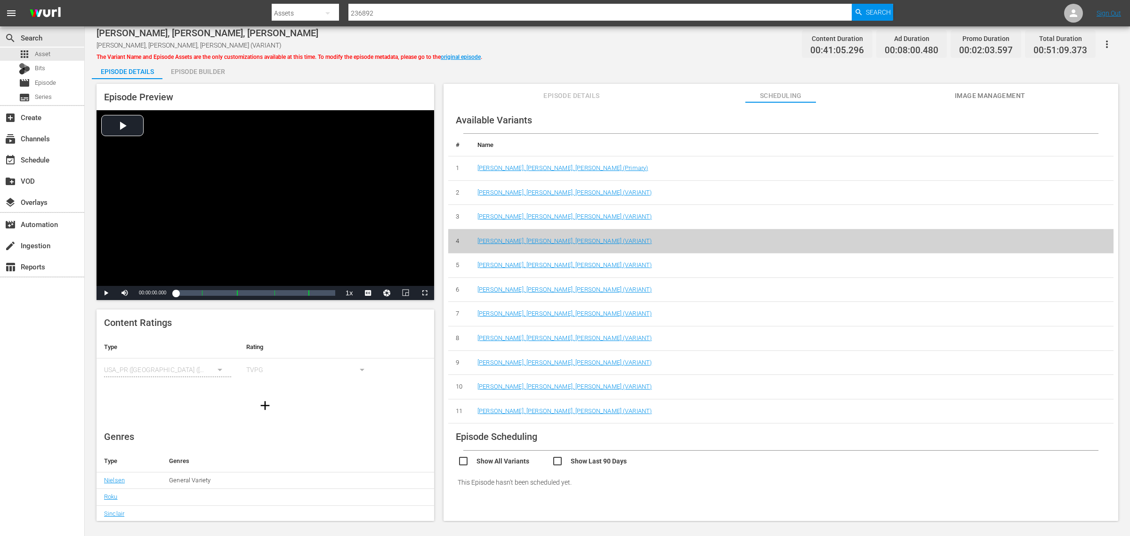
click at [460, 464] on input "checkbox" at bounding box center [505, 462] width 94 height 14
checkbox input "true"
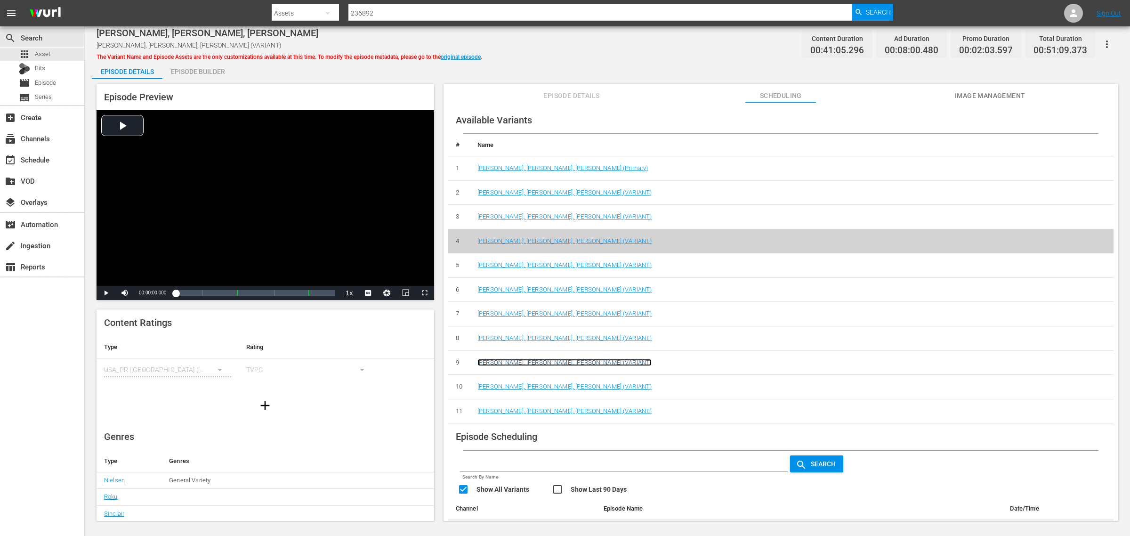
click at [594, 363] on link "Biz Markie, Erik Palladino, Rita Rudner (VARIANT)" at bounding box center [564, 362] width 174 height 7
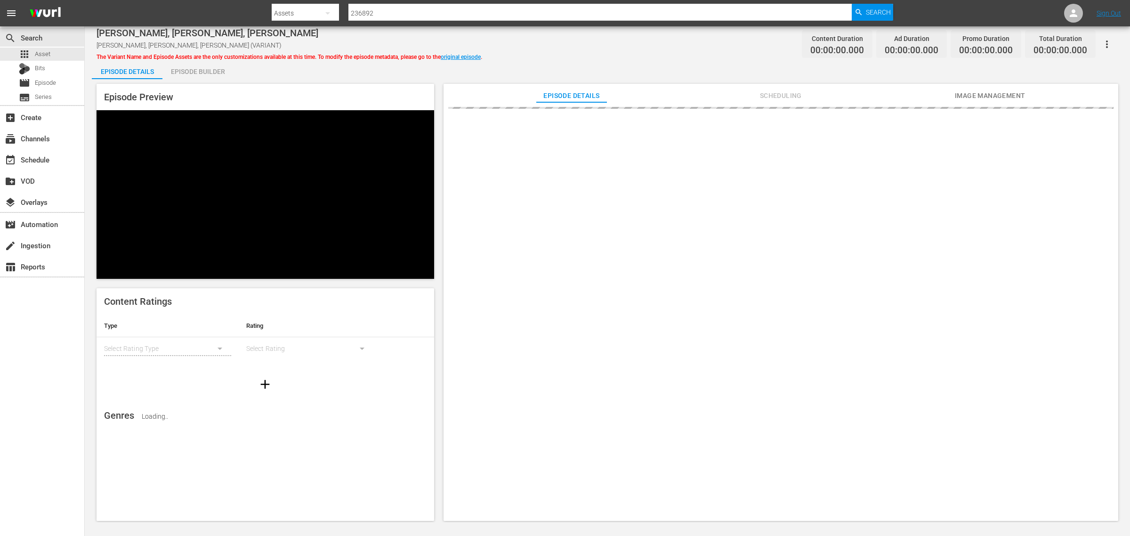
click at [174, 11] on nav "menu Search By Assets Search ID, Title, Description, Keywords, or Category 2368…" at bounding box center [565, 13] width 1130 height 26
click at [768, 90] on span "Scheduling" at bounding box center [780, 96] width 71 height 12
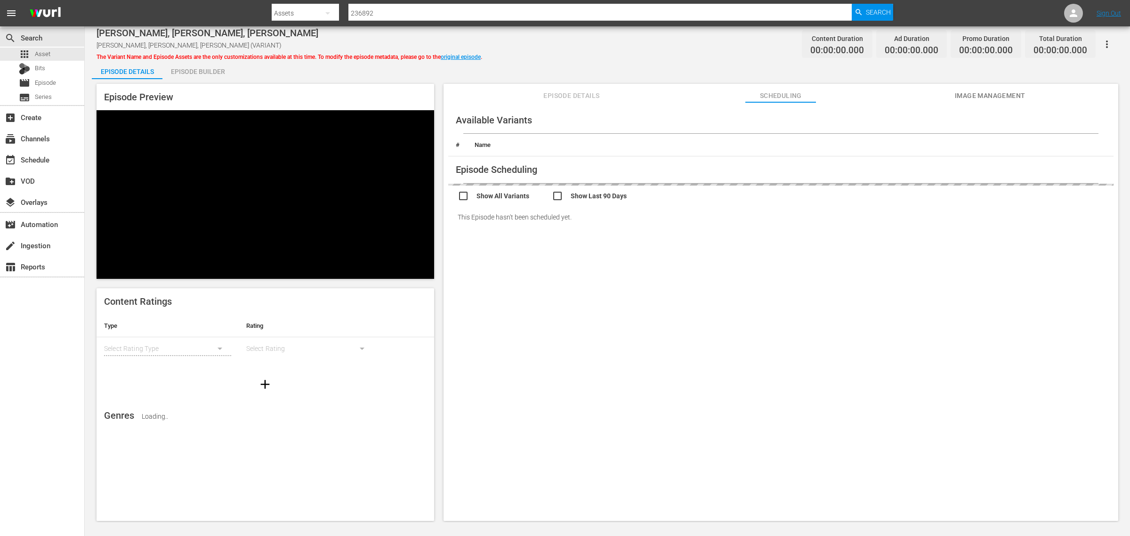
click at [558, 56] on div "Biz Markie, Erik Palladino, Rita Rudner Biz Markie, Erik Palladino, Rita Rudner…" at bounding box center [607, 274] width 1045 height 496
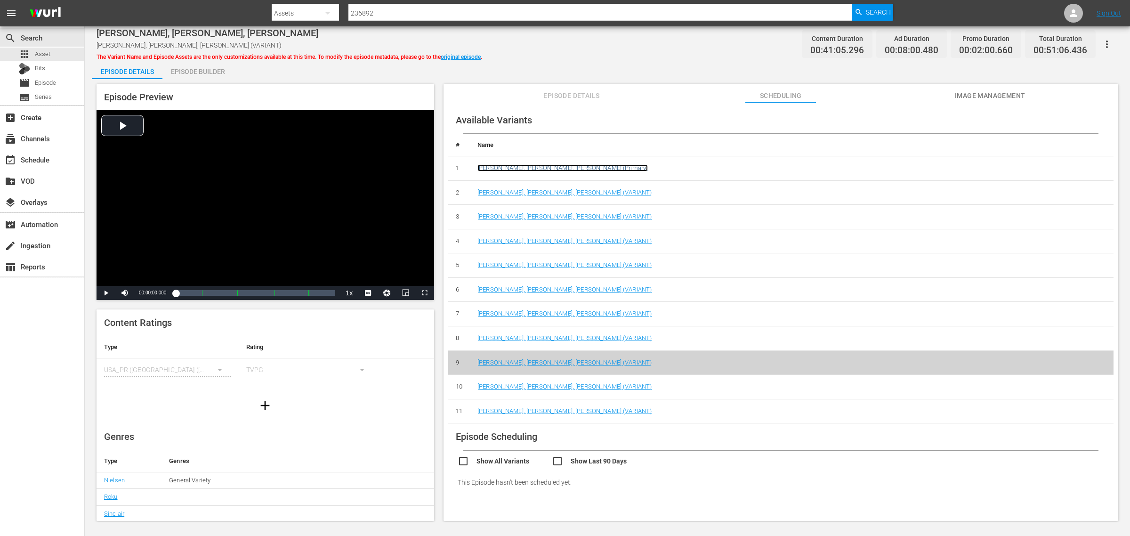
click at [538, 165] on link "Biz Markie, Erik Palladino, Rita Rudner (Primary)" at bounding box center [562, 167] width 170 height 7
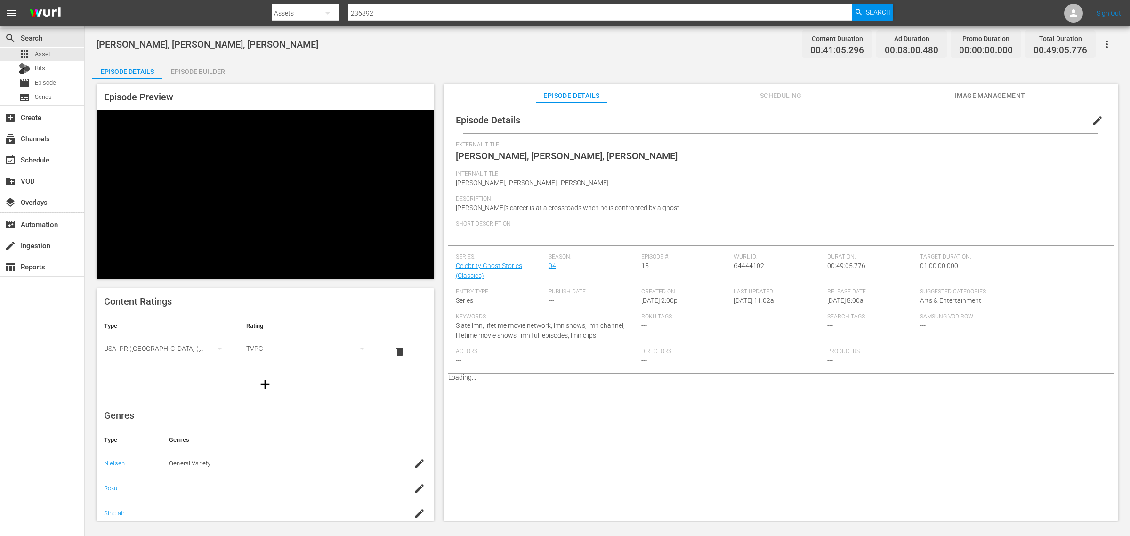
click at [796, 100] on span "Scheduling" at bounding box center [780, 96] width 71 height 12
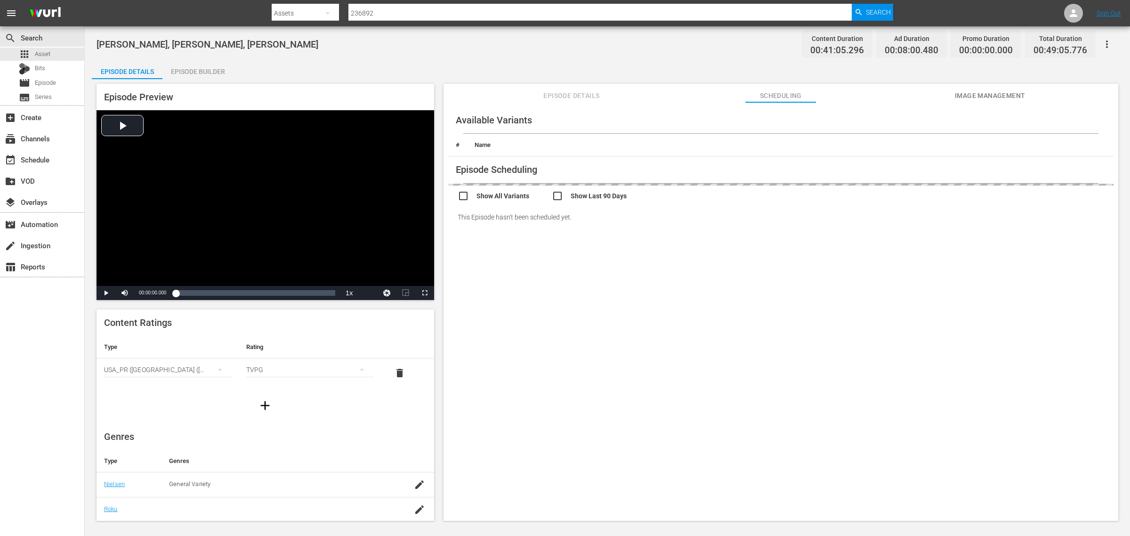
click at [643, 54] on div "Biz Markie, Erik Palladino, Rita Rudner Content Duration 00:41:05.296 Ad Durati…" at bounding box center [606, 43] width 1021 height 21
click at [377, 48] on div "Biz Markie, Erik Palladino, Rita Rudner Content Duration 00:41:05.296 Ad Durati…" at bounding box center [606, 43] width 1021 height 21
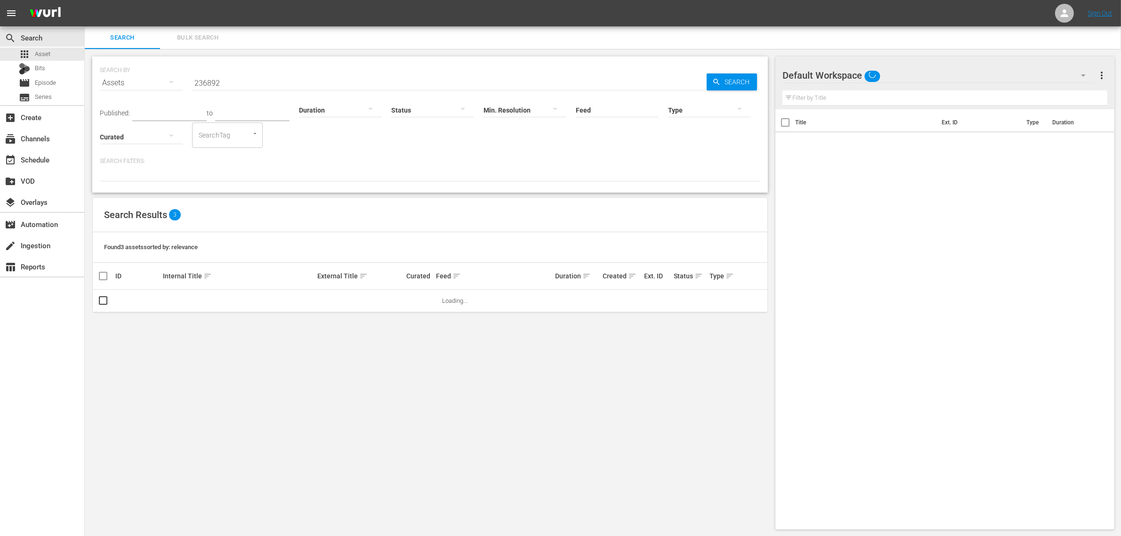
click at [58, 316] on div "search Search apps Asset Bits movie Episode subtitles Series add_box Create sub…" at bounding box center [42, 294] width 85 height 536
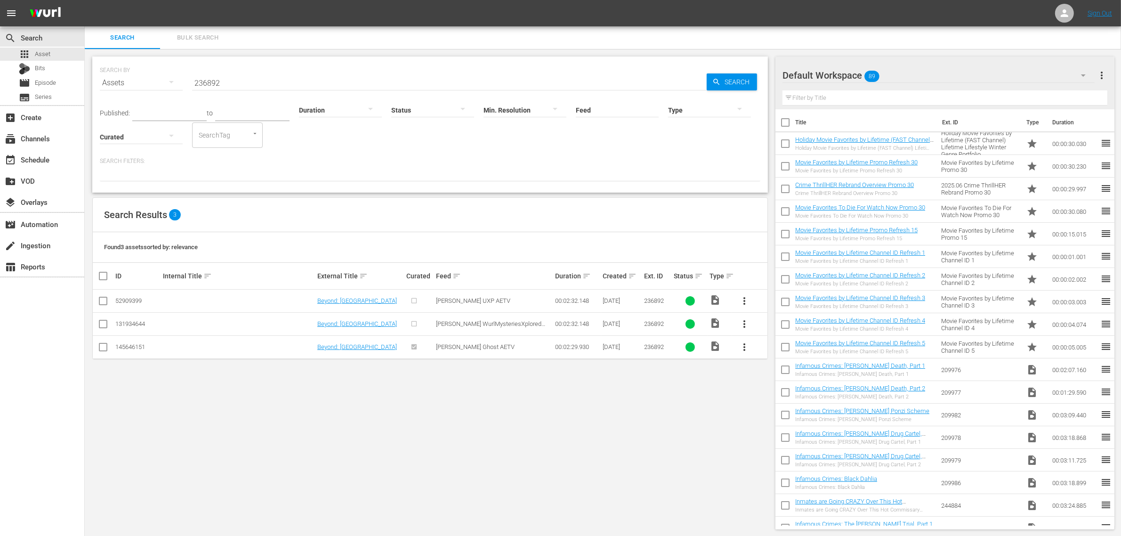
click at [41, 389] on div "search Search apps Asset Bits movie Episode subtitles Series add_box Create sub…" at bounding box center [42, 294] width 85 height 536
